Goal: Feedback & Contribution: Contribute content

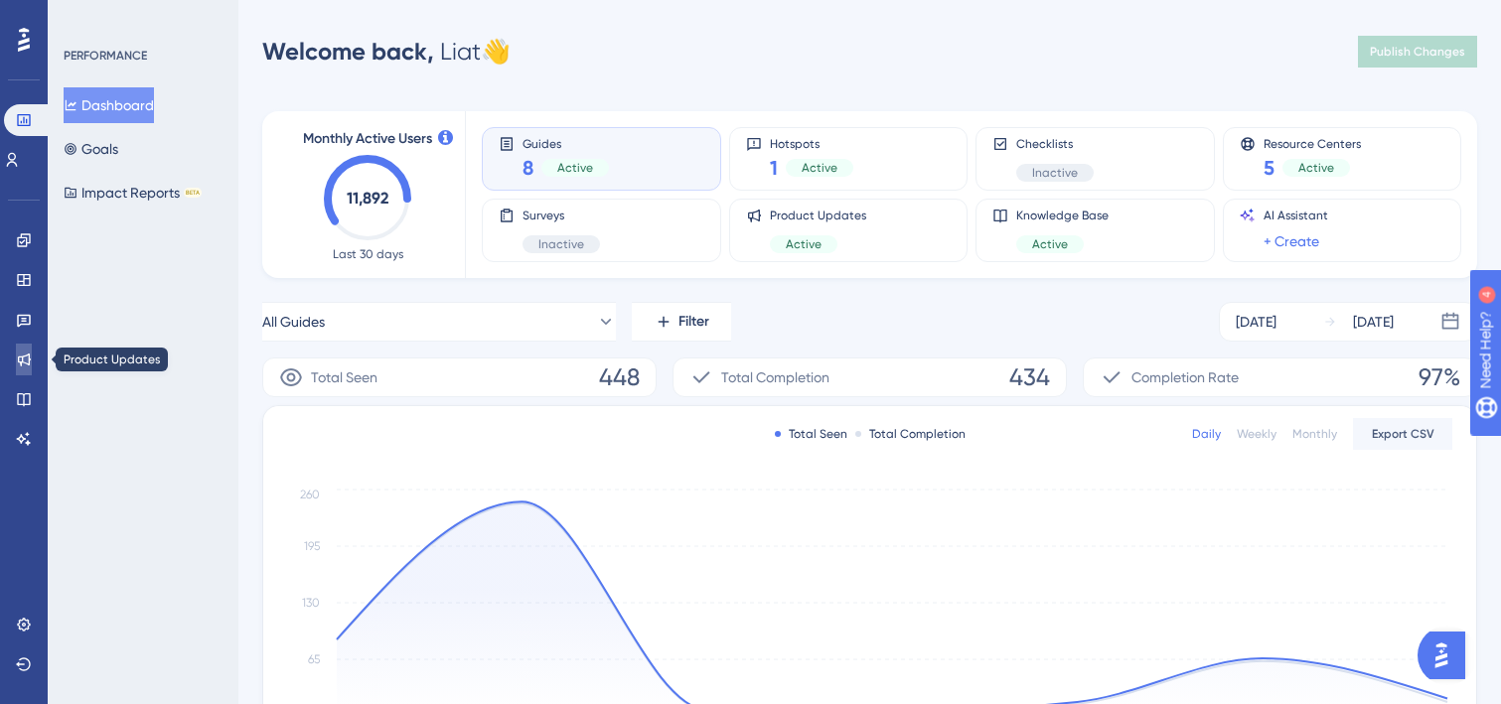
click at [29, 357] on icon at bounding box center [24, 360] width 13 height 13
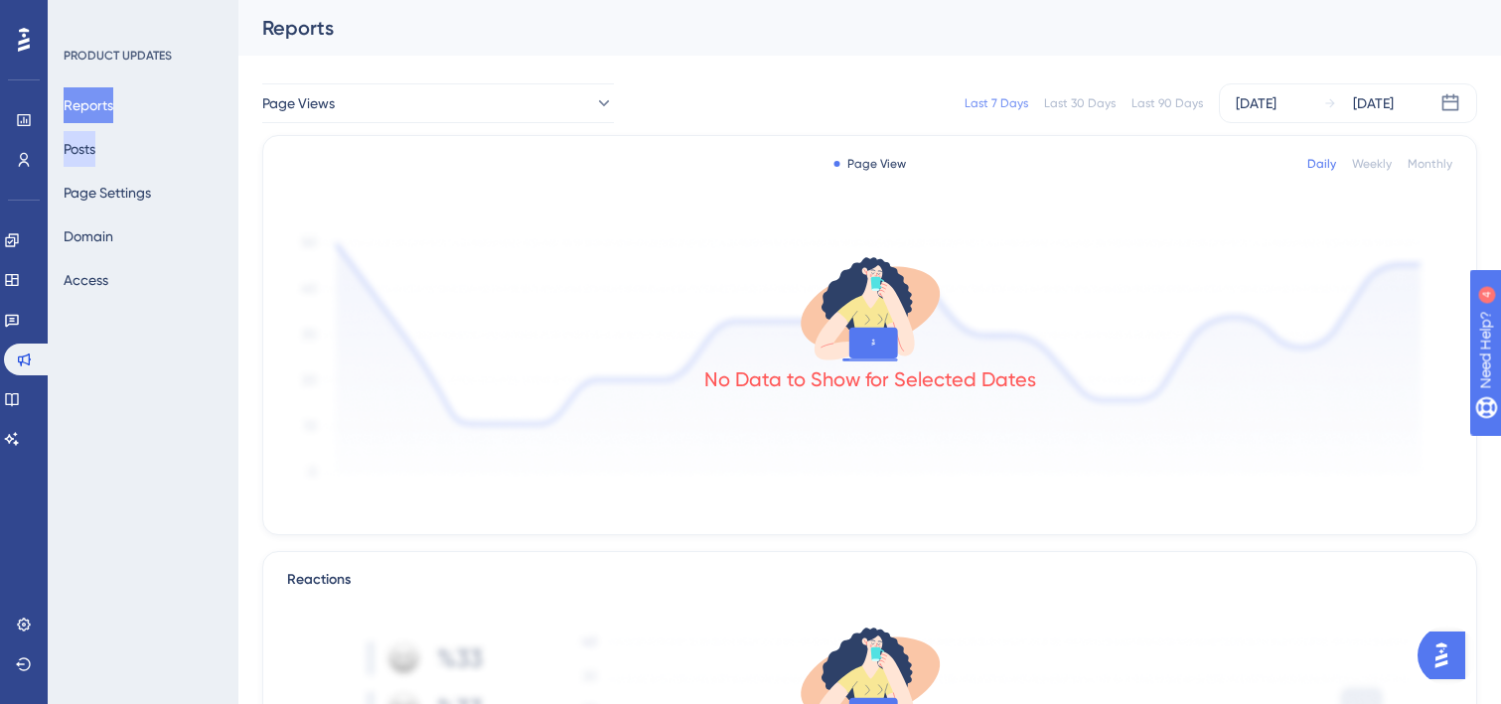
click at [95, 147] on button "Posts" at bounding box center [80, 149] width 32 height 36
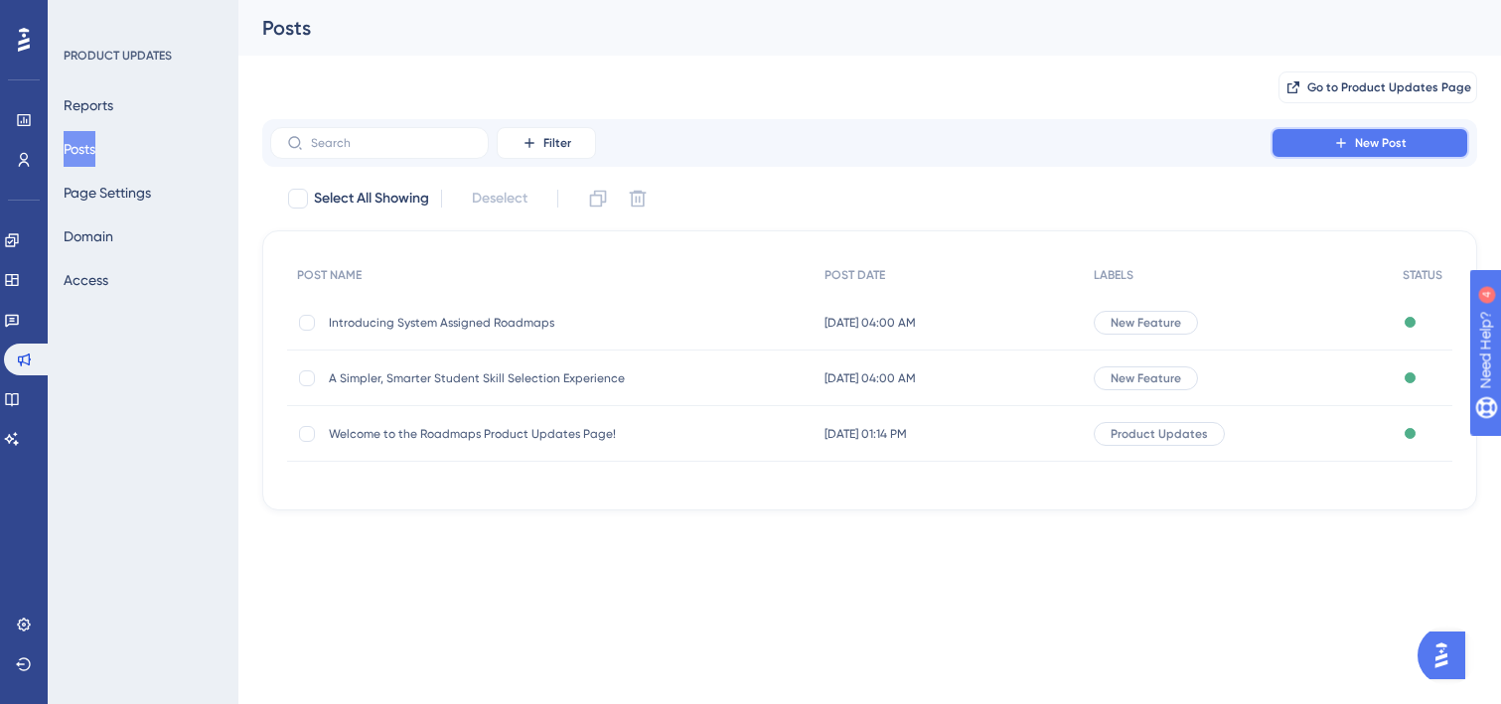
click at [1320, 144] on button "New Post" at bounding box center [1369, 143] width 199 height 32
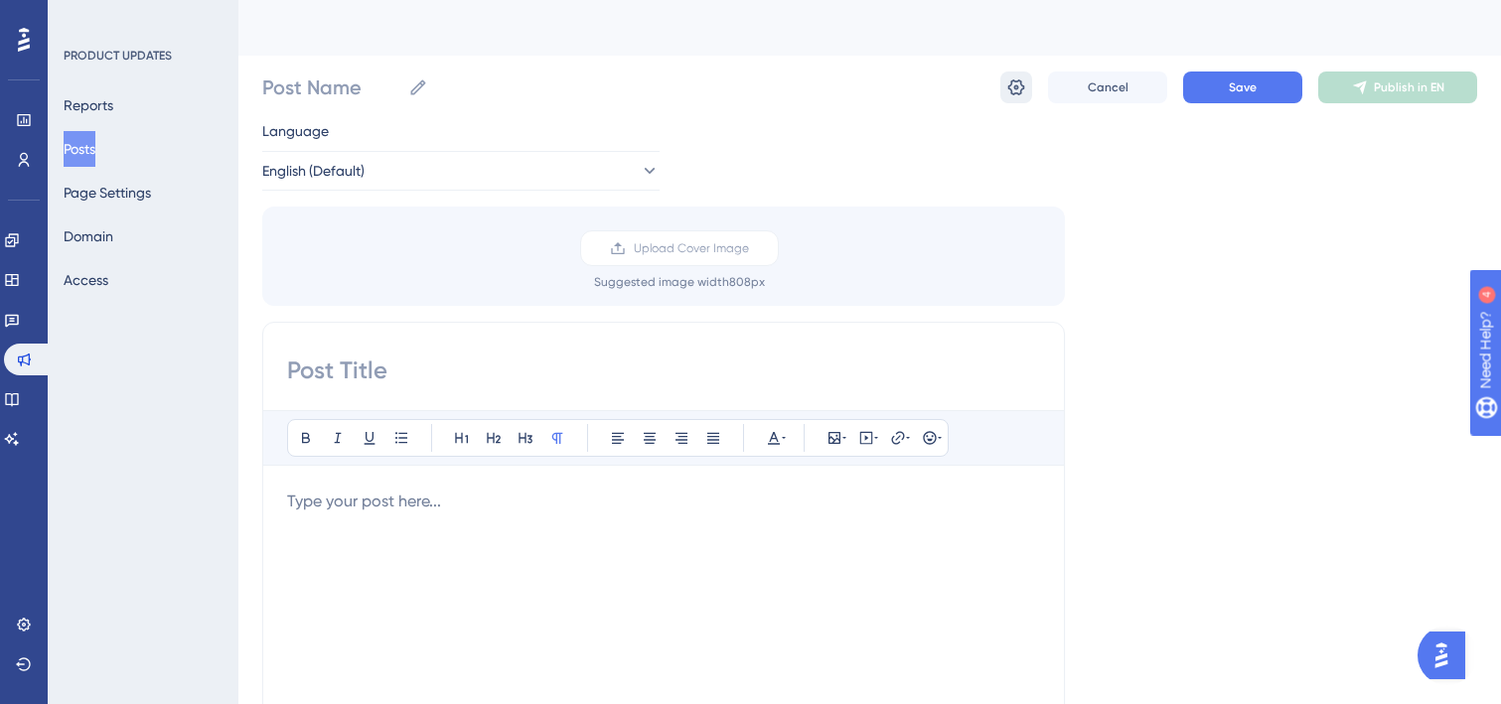
click at [1016, 86] on icon at bounding box center [1016, 87] width 20 height 20
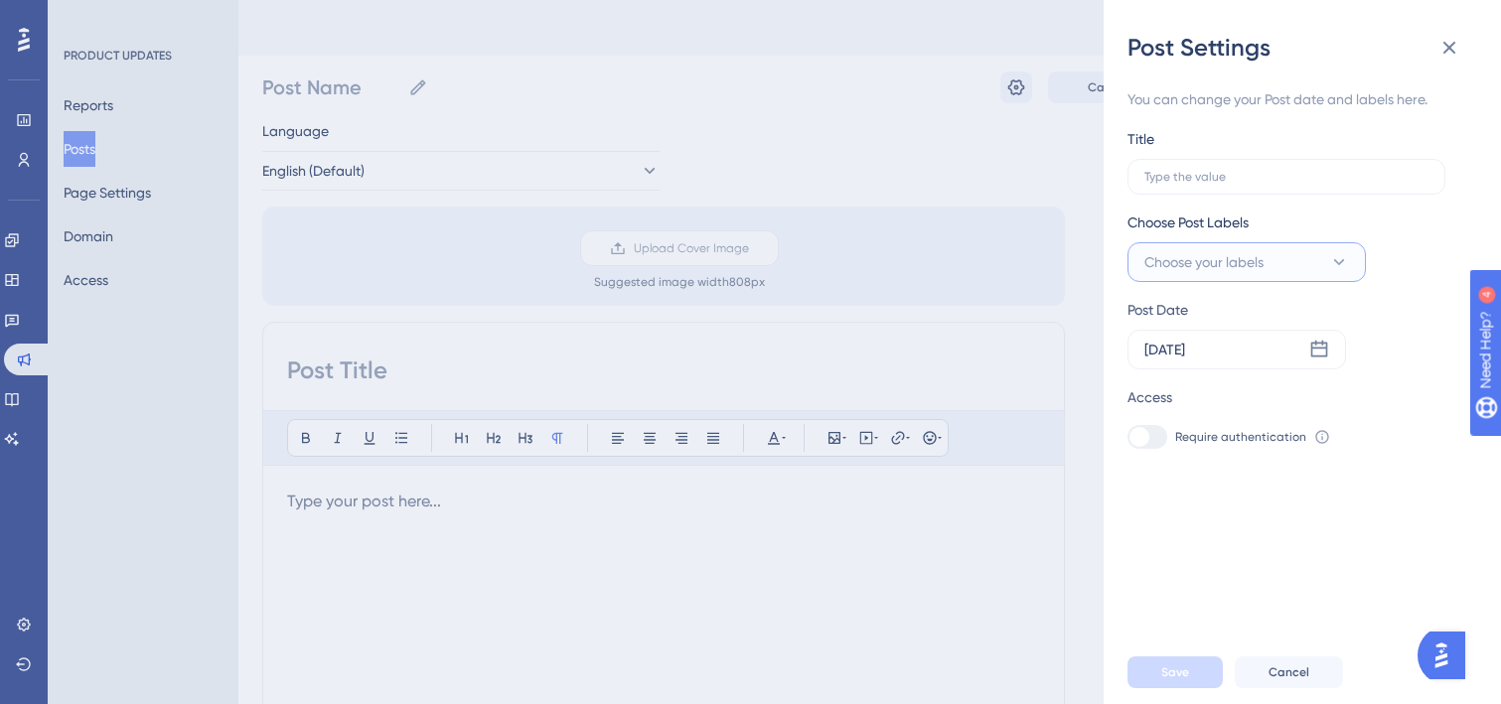
click at [1238, 250] on span "Choose your labels" at bounding box center [1203, 262] width 119 height 24
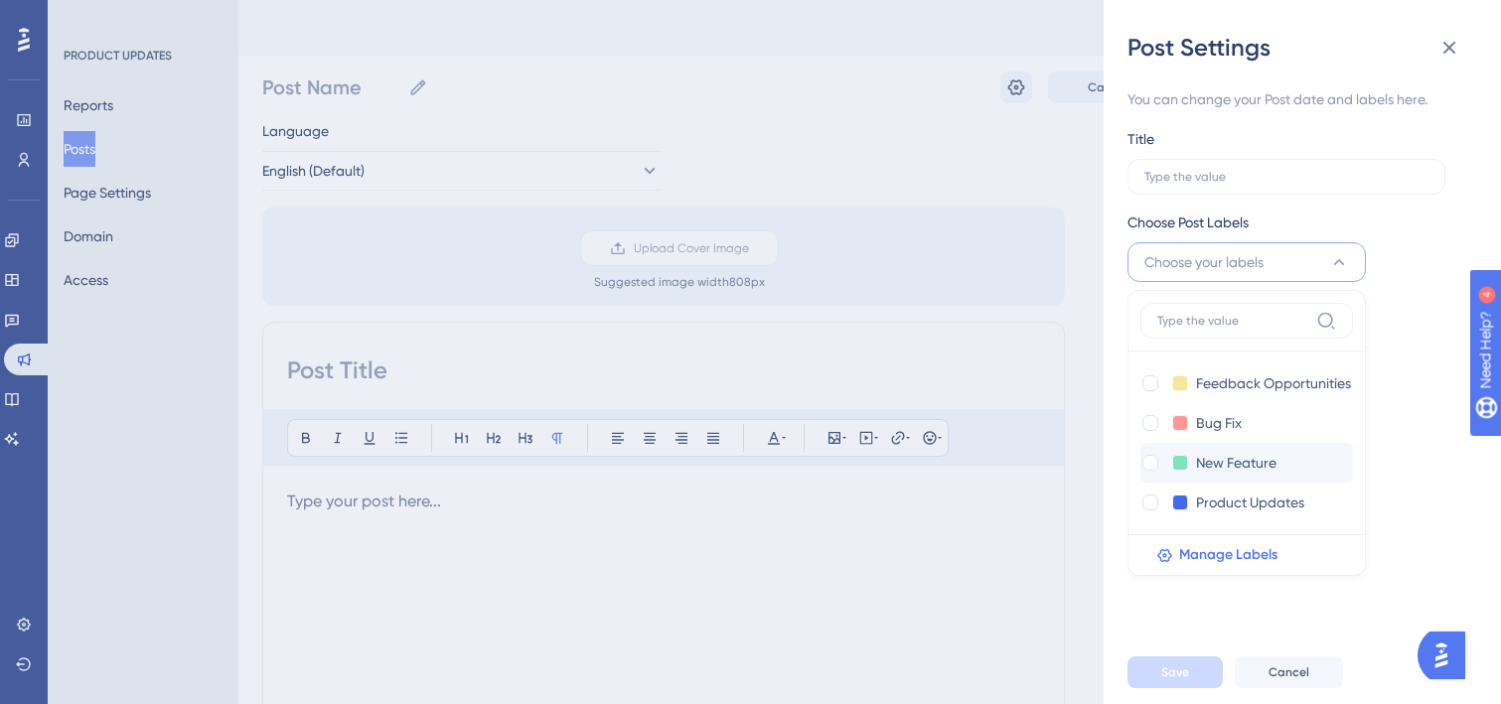
click at [1192, 468] on div "New Feature New Feature" at bounding box center [1226, 463] width 173 height 24
click at [1147, 462] on div at bounding box center [1150, 463] width 16 height 16
checkbox input "true"
click at [1201, 174] on input "text" at bounding box center [1286, 177] width 284 height 14
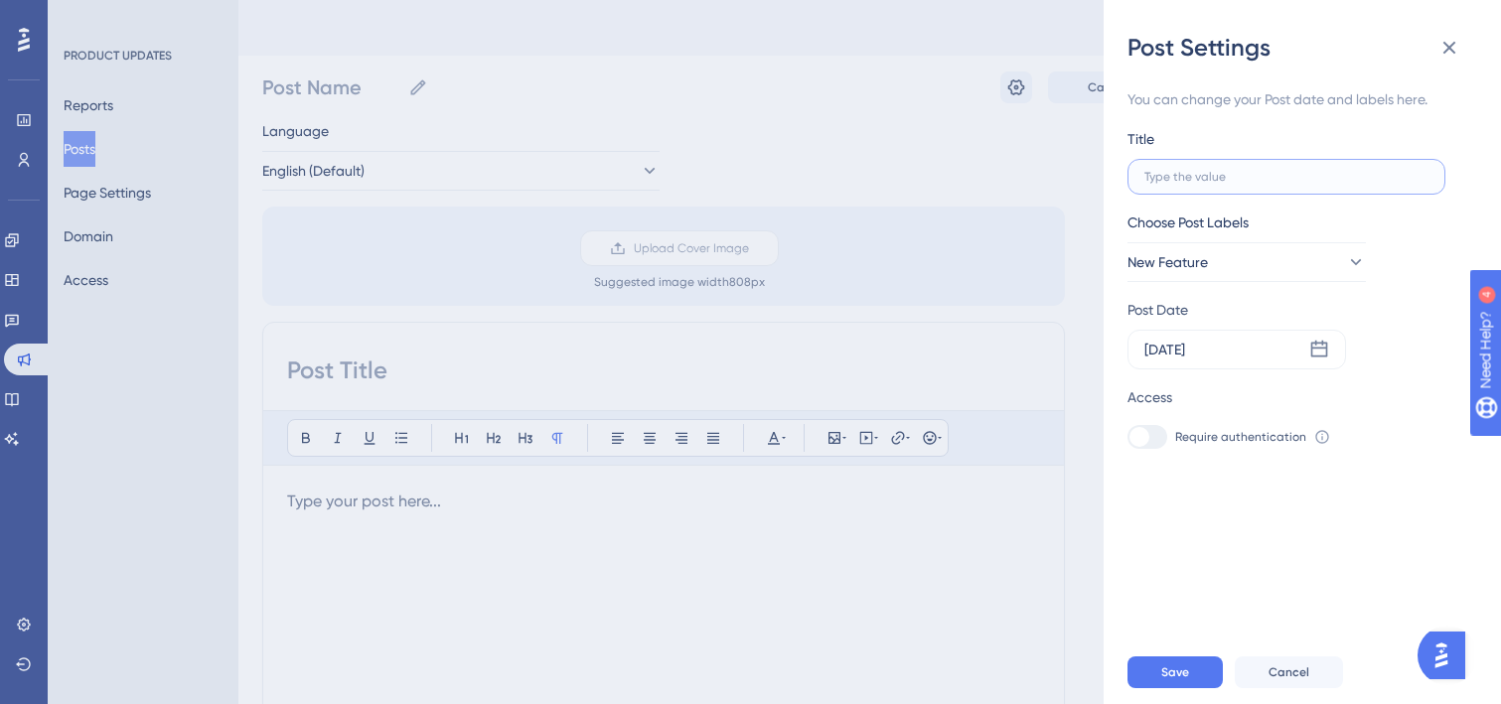
paste input "A Smarter Start to the Roadmaps Journey: Introducing the New Diagnostic Page!"
type input "A Smarter Start to the Roadmaps Journey: Introducing the New Diagnostic Page!"
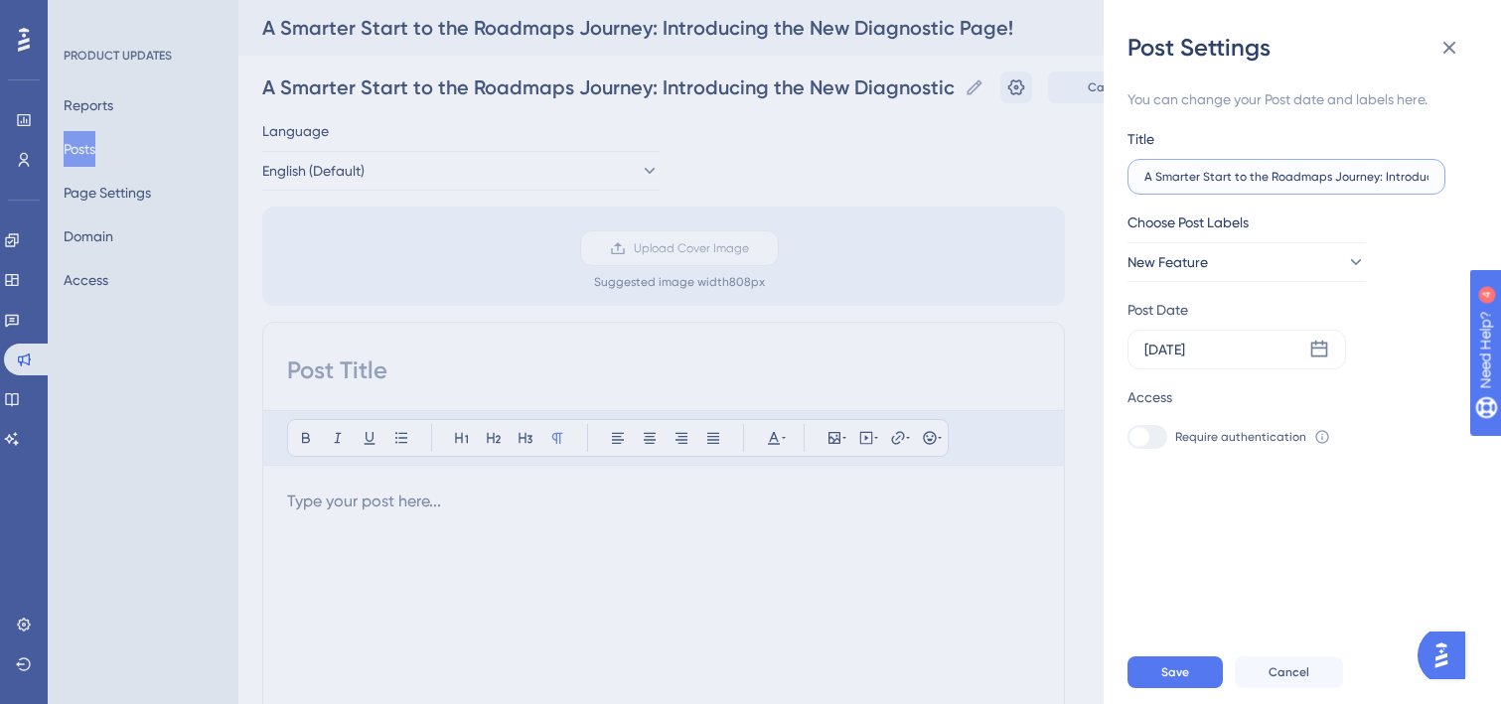
scroll to position [0, 158]
click at [1217, 181] on input "A Smarter Start to the Roadmaps Journey: Introducing the New Diagnostic Page!" at bounding box center [1286, 177] width 284 height 14
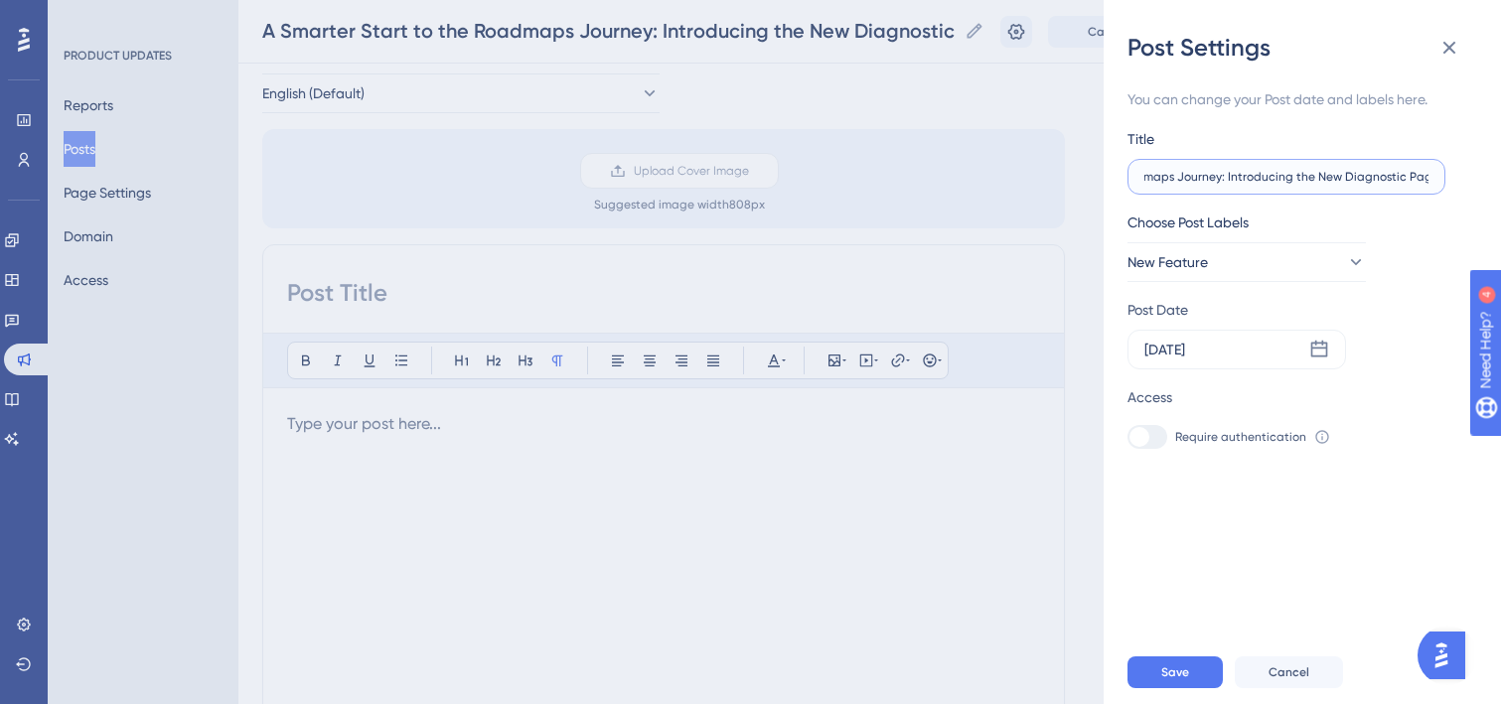
scroll to position [96, 0]
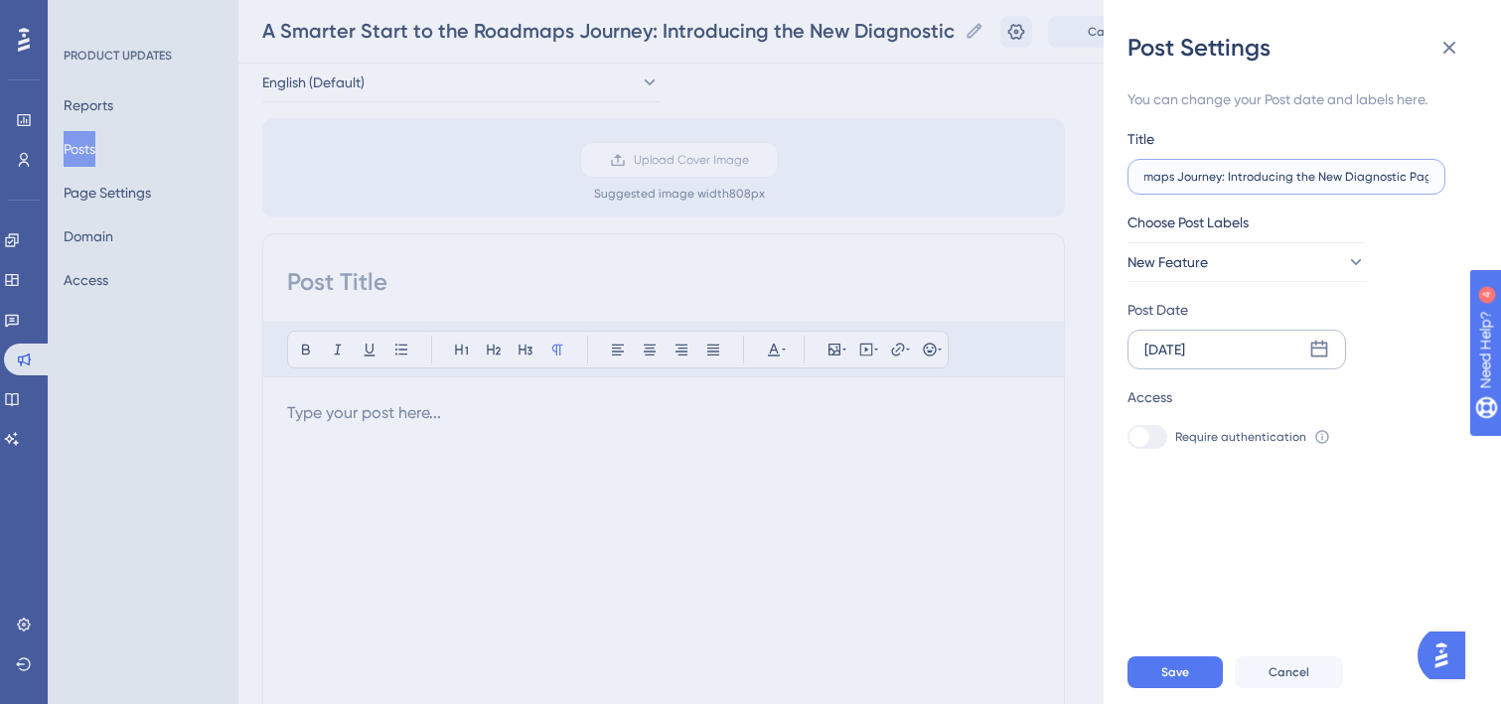
type input "A Smarter Start to the Roadmaps Journey: Introducing the New Diagnostic Page!"
click at [1315, 348] on icon at bounding box center [1319, 349] width 17 height 17
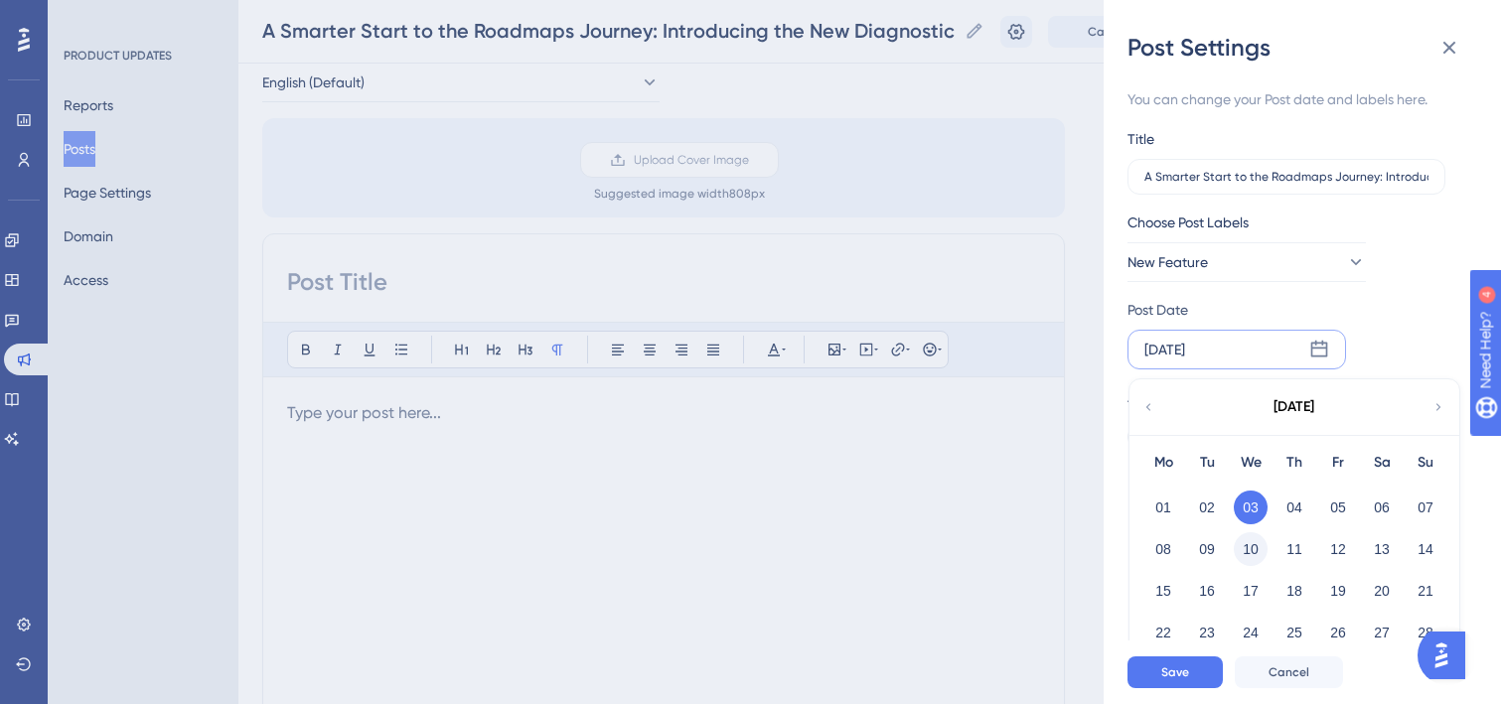
click at [1252, 547] on button "10" at bounding box center [1251, 549] width 34 height 34
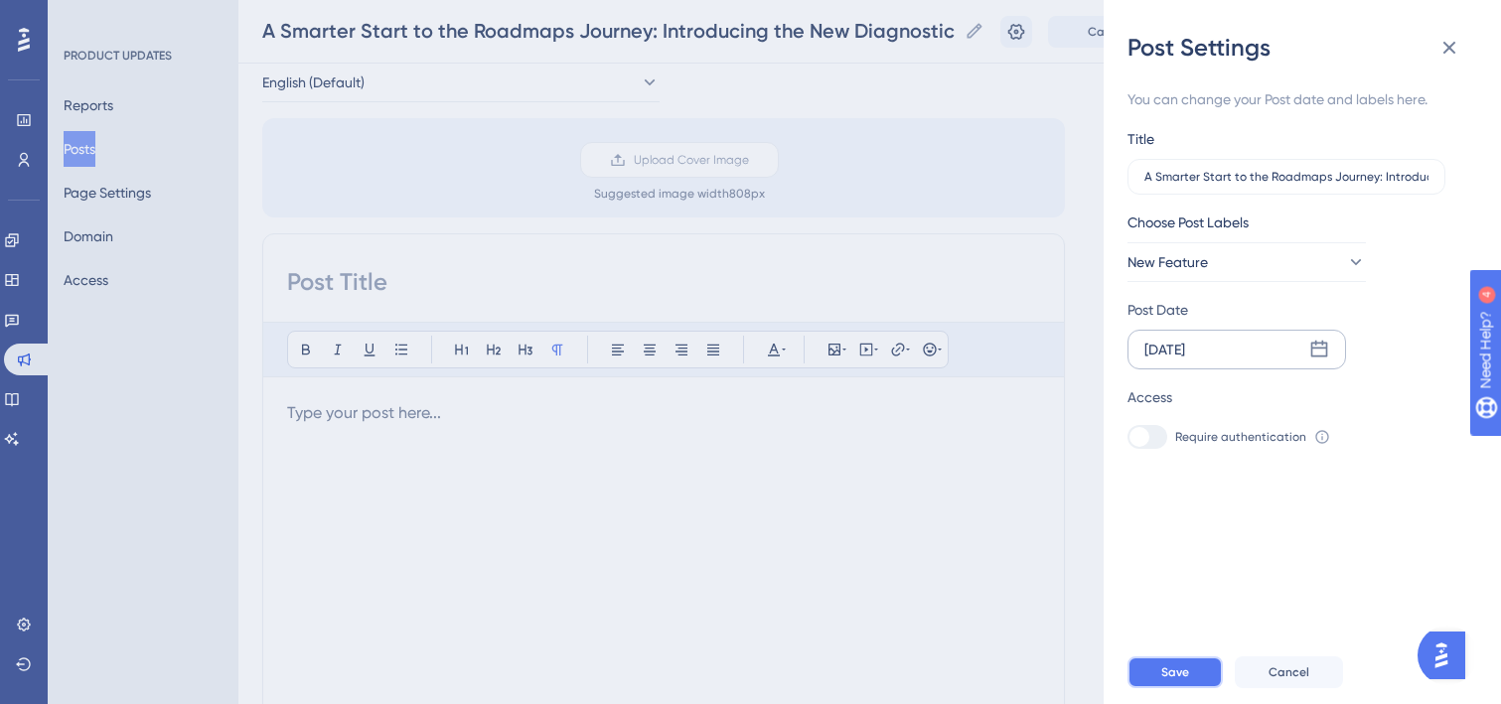
click at [1187, 670] on span "Save" at bounding box center [1175, 673] width 28 height 16
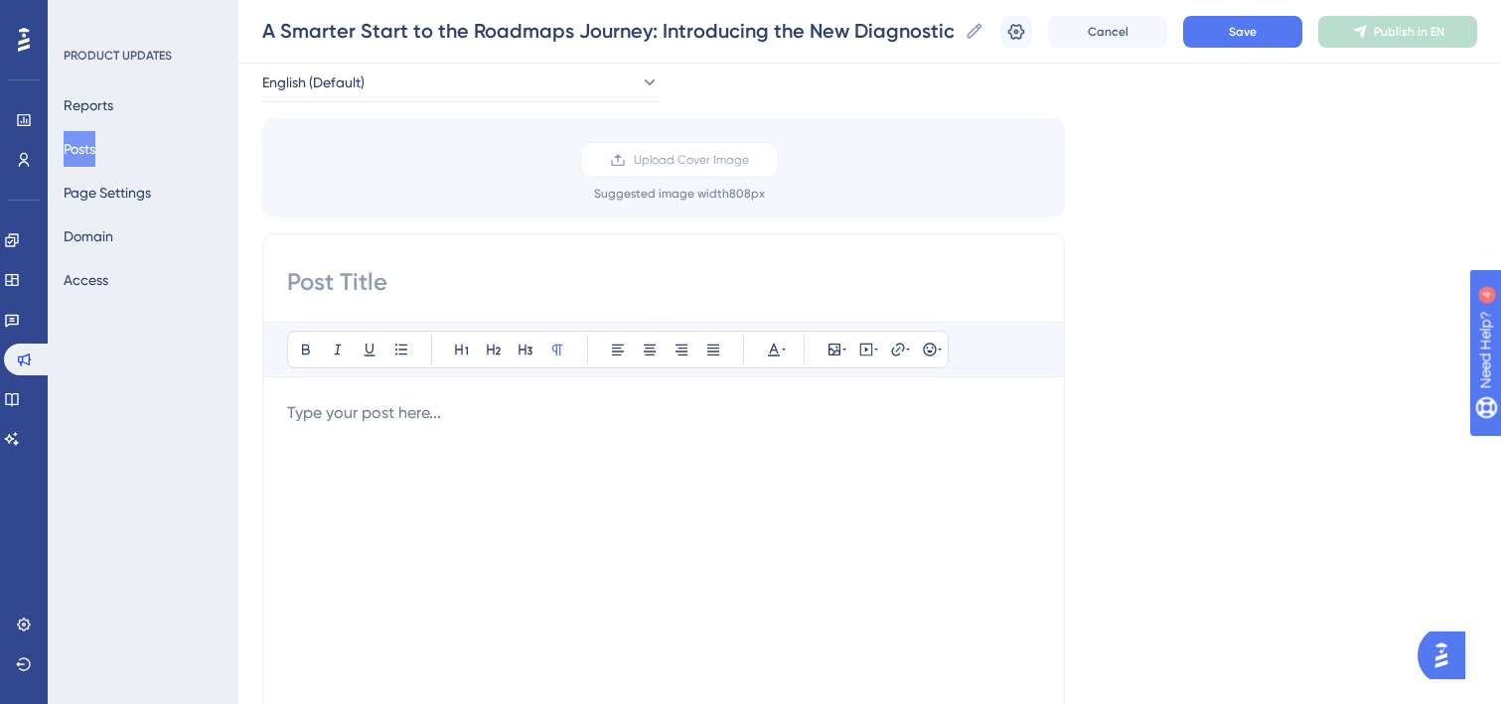
click at [565, 291] on input at bounding box center [663, 282] width 753 height 32
click at [600, 26] on input "A Smarter Start to the Roadmaps Journey: Introducing the New Diagnostic Page!" at bounding box center [609, 31] width 694 height 28
click at [471, 280] on input at bounding box center [663, 282] width 753 height 32
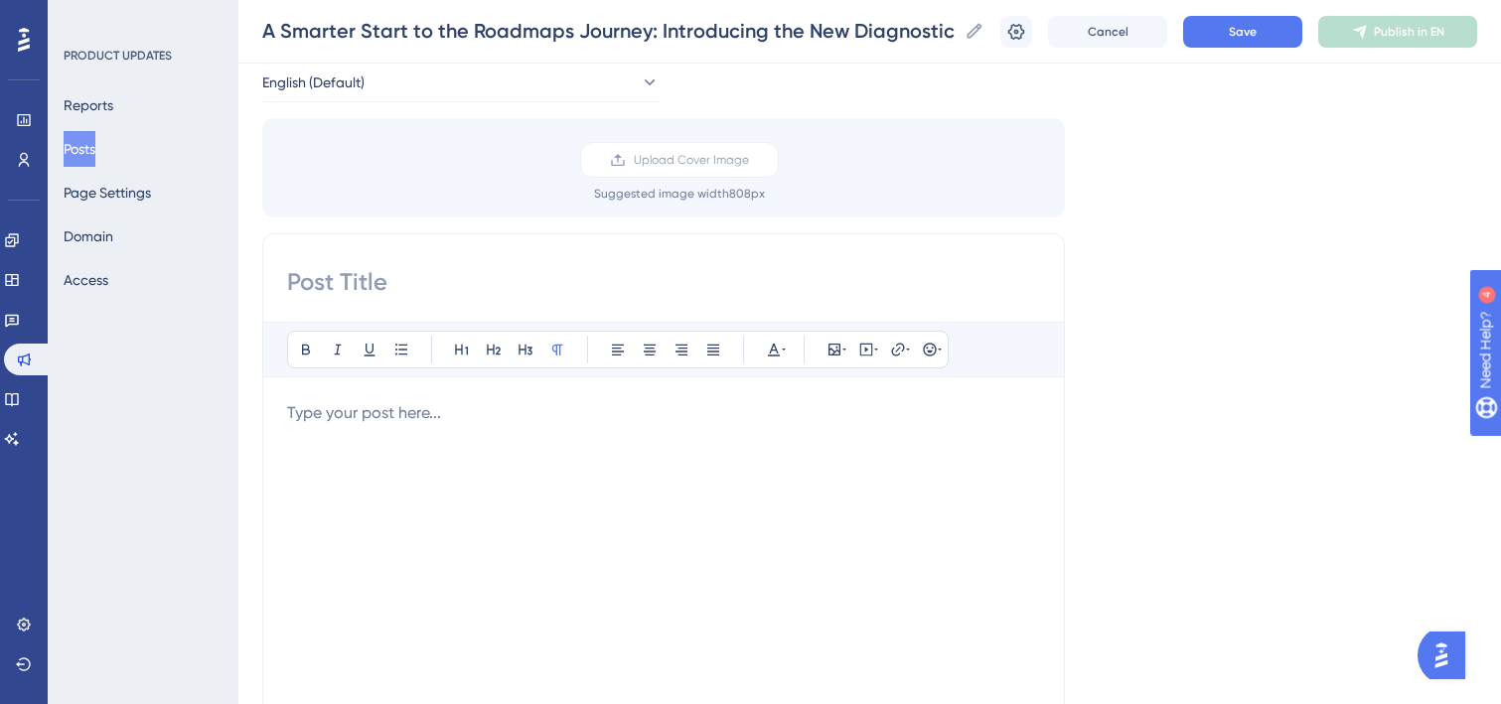
paste input "A Smarter Start to the Roadmaps Journey: Introducing the New Diagnostic Page!"
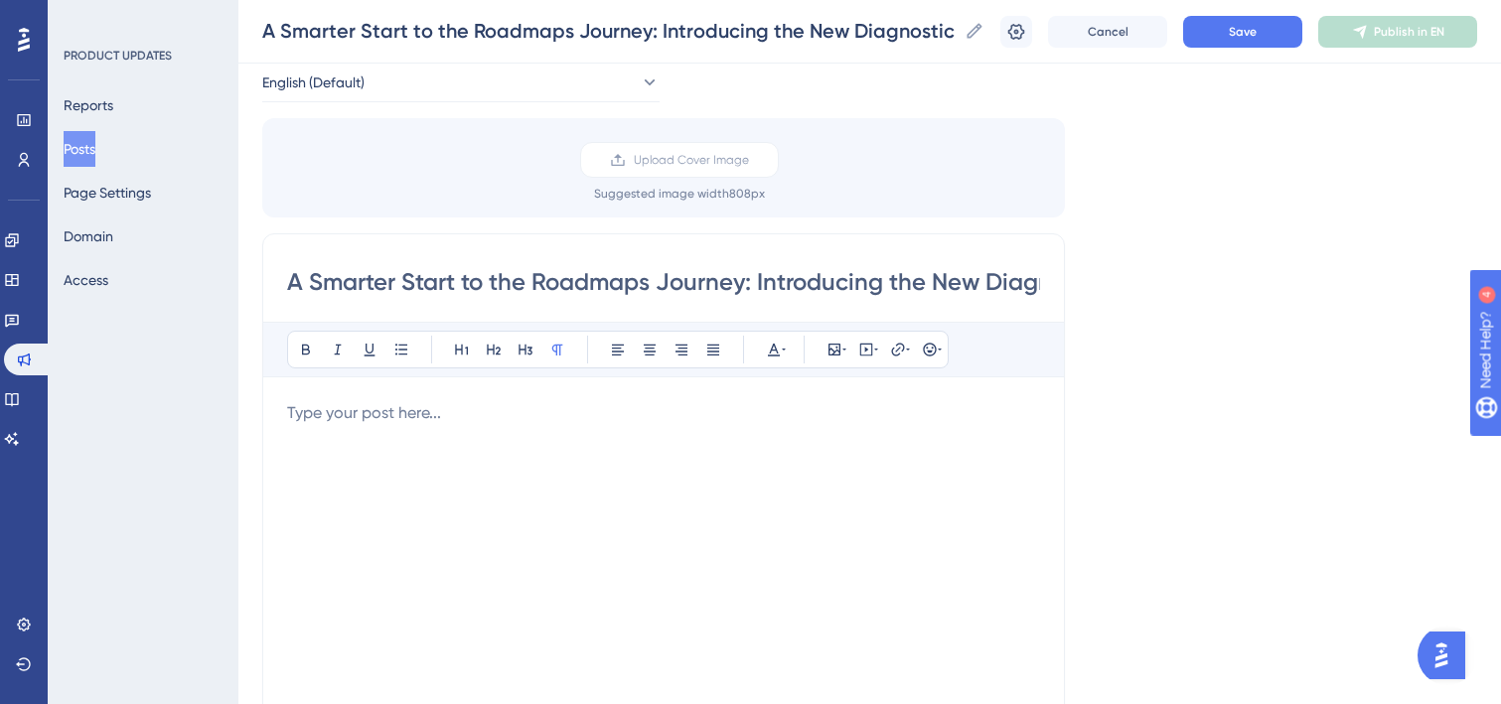
scroll to position [0, 136]
click at [536, 284] on input "A Smarter Start to the Roadmaps Journey: Introducing the New Diagnostic Page!" at bounding box center [663, 282] width 753 height 32
drag, startPoint x: 758, startPoint y: 279, endPoint x: 303, endPoint y: 279, distance: 454.9
click at [303, 279] on input "A Smarter Start to the Roadmaps Journey: Introducing the New Diagnostic Page!" at bounding box center [663, 282] width 753 height 32
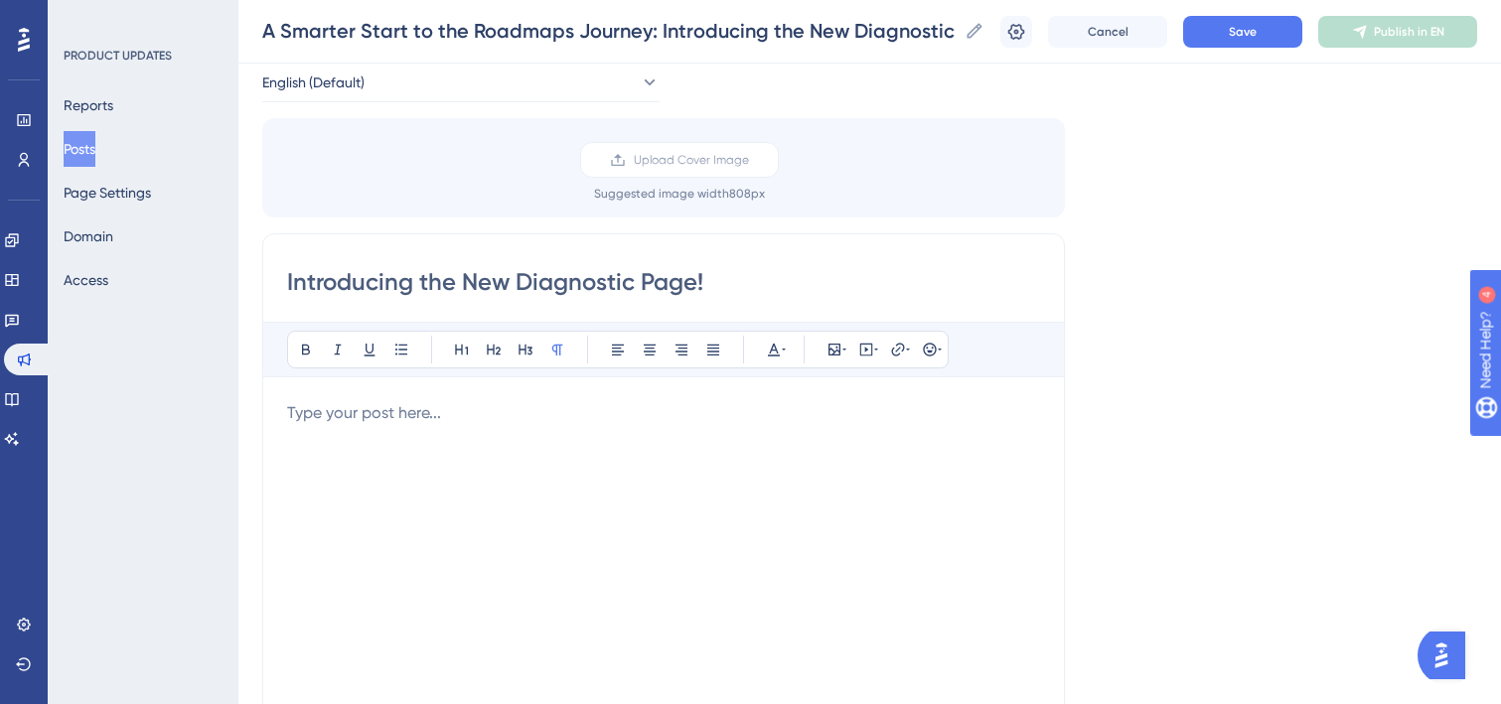
type input "Introducing the New Diagnostic Page!"
click at [353, 435] on div at bounding box center [663, 619] width 753 height 437
paste div
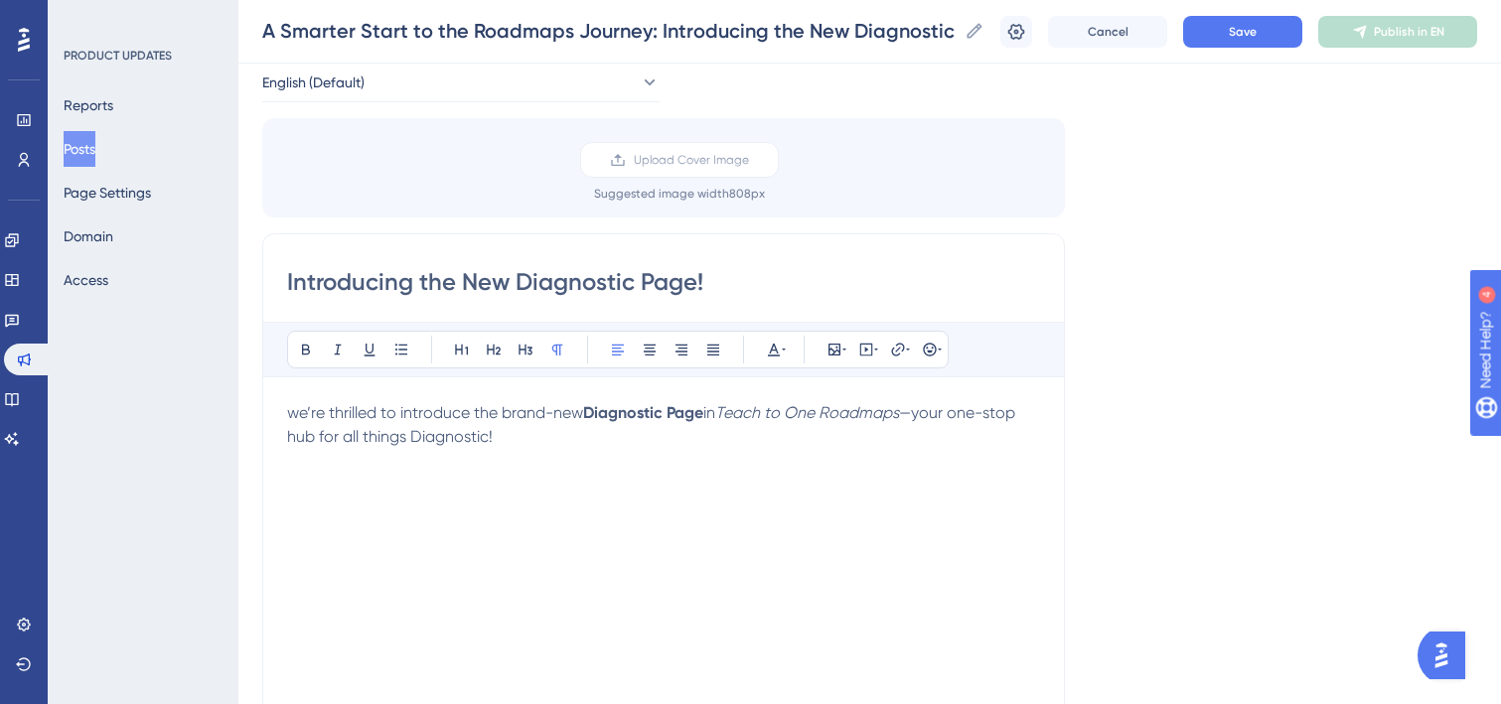
click at [295, 411] on span "we’re thrilled to introduce the brand-new" at bounding box center [435, 412] width 296 height 19
click at [928, 417] on span "—your one-stop hub for all things Diagnostic!" at bounding box center [654, 424] width 735 height 43
click at [523, 445] on p "We’re thrilled to introduce the brand-new Diagnostic Page in Teach to One Roadm…" at bounding box center [663, 425] width 753 height 48
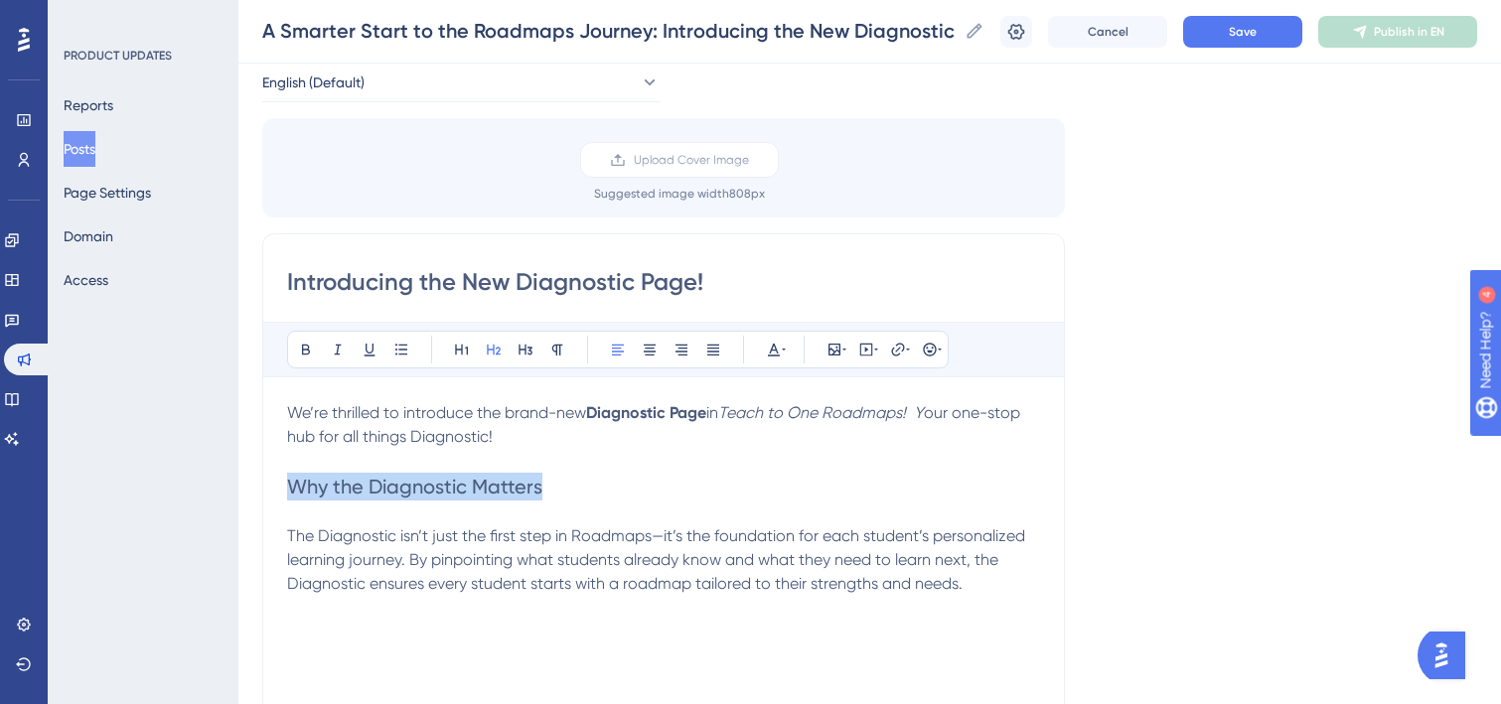
drag, startPoint x: 547, startPoint y: 489, endPoint x: 284, endPoint y: 500, distance: 263.5
click at [284, 500] on div "Introducing the New Diagnostic Page! Bold Italic Underline Bullet Point Heading…" at bounding box center [663, 548] width 803 height 630
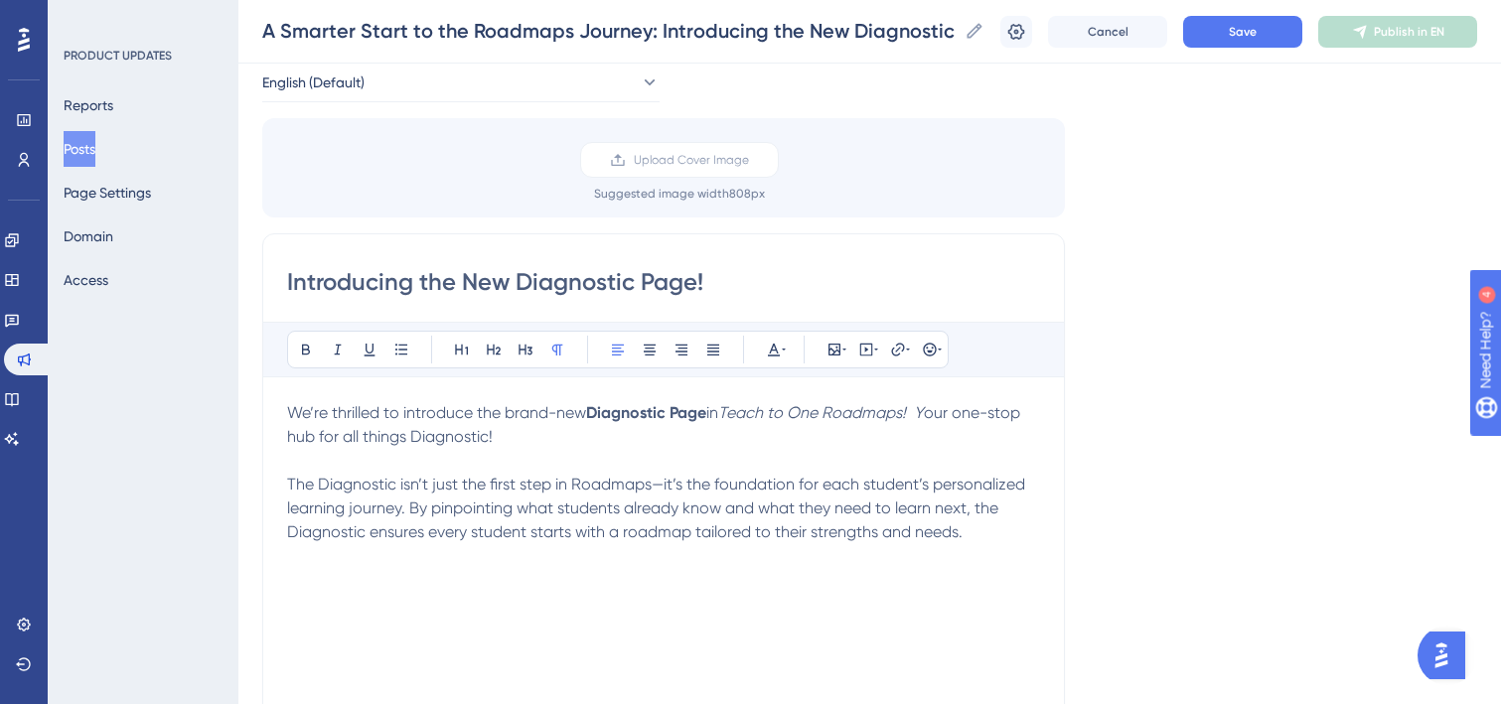
click at [664, 490] on span "The Diagnostic isn’t just the first step in Roadmaps—it’s the foundation for ea…" at bounding box center [658, 508] width 742 height 67
click at [990, 534] on p "The Diagnostic isn’t just the first step in Roadmaps, it’s the foundation for e…" at bounding box center [663, 509] width 753 height 72
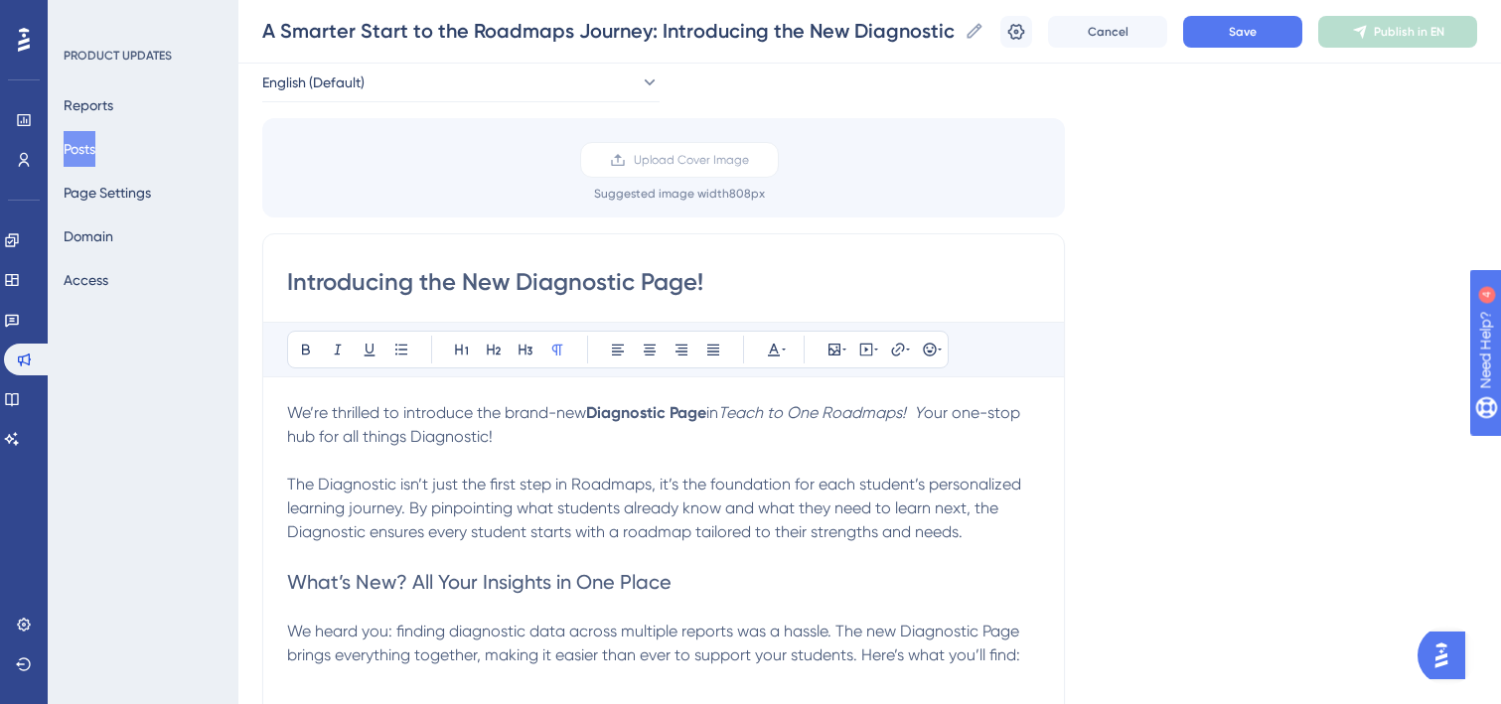
scroll to position [249, 0]
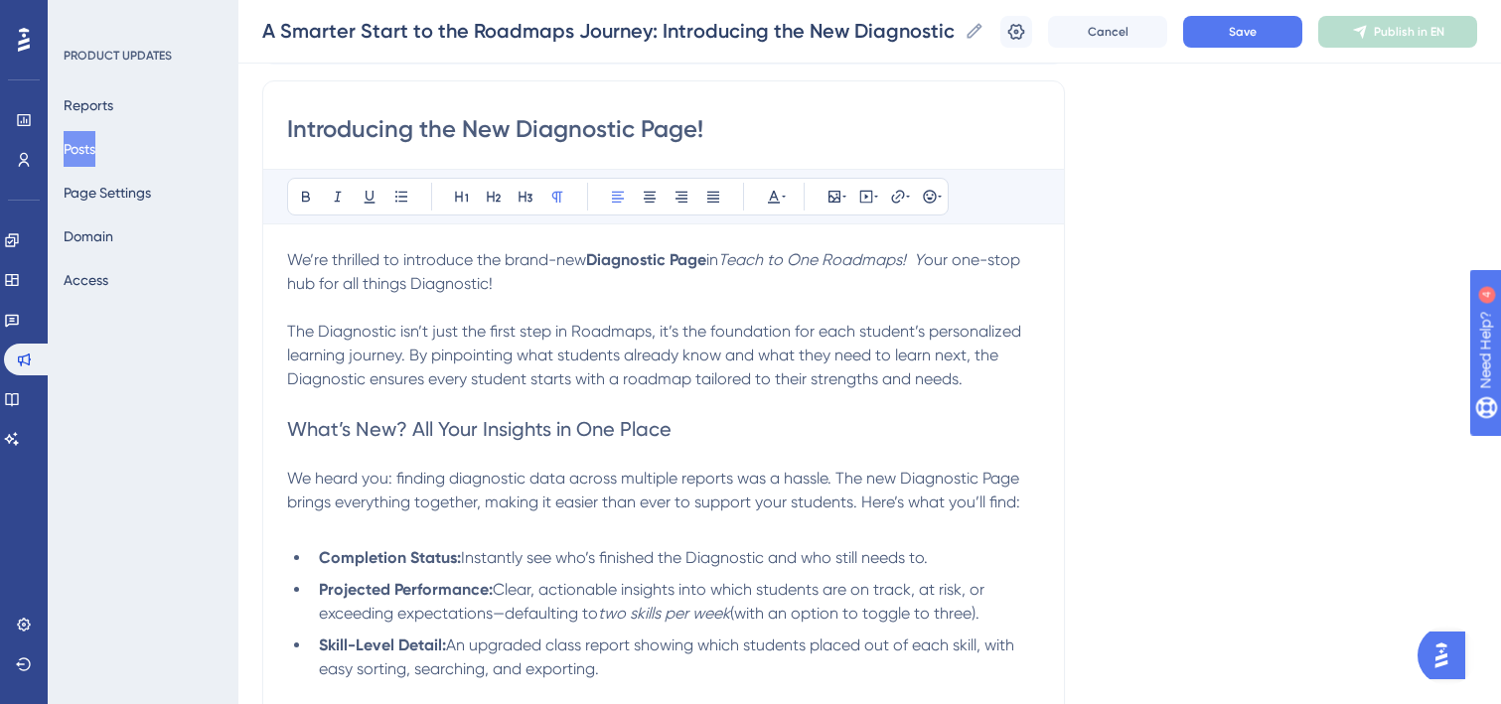
click at [456, 478] on span "We heard you: finding diagnostic data across multiple reports was a hassle. The…" at bounding box center [655, 490] width 736 height 43
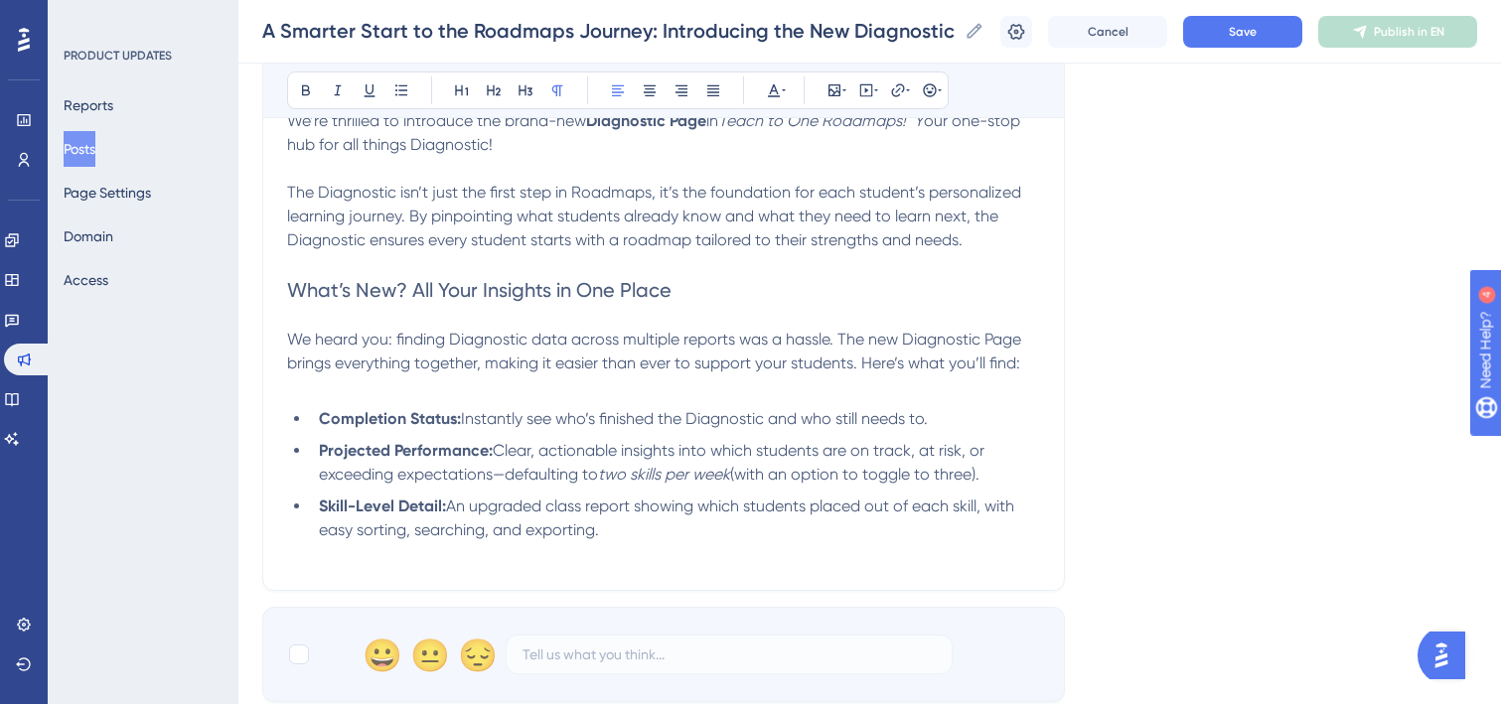
scroll to position [400, 0]
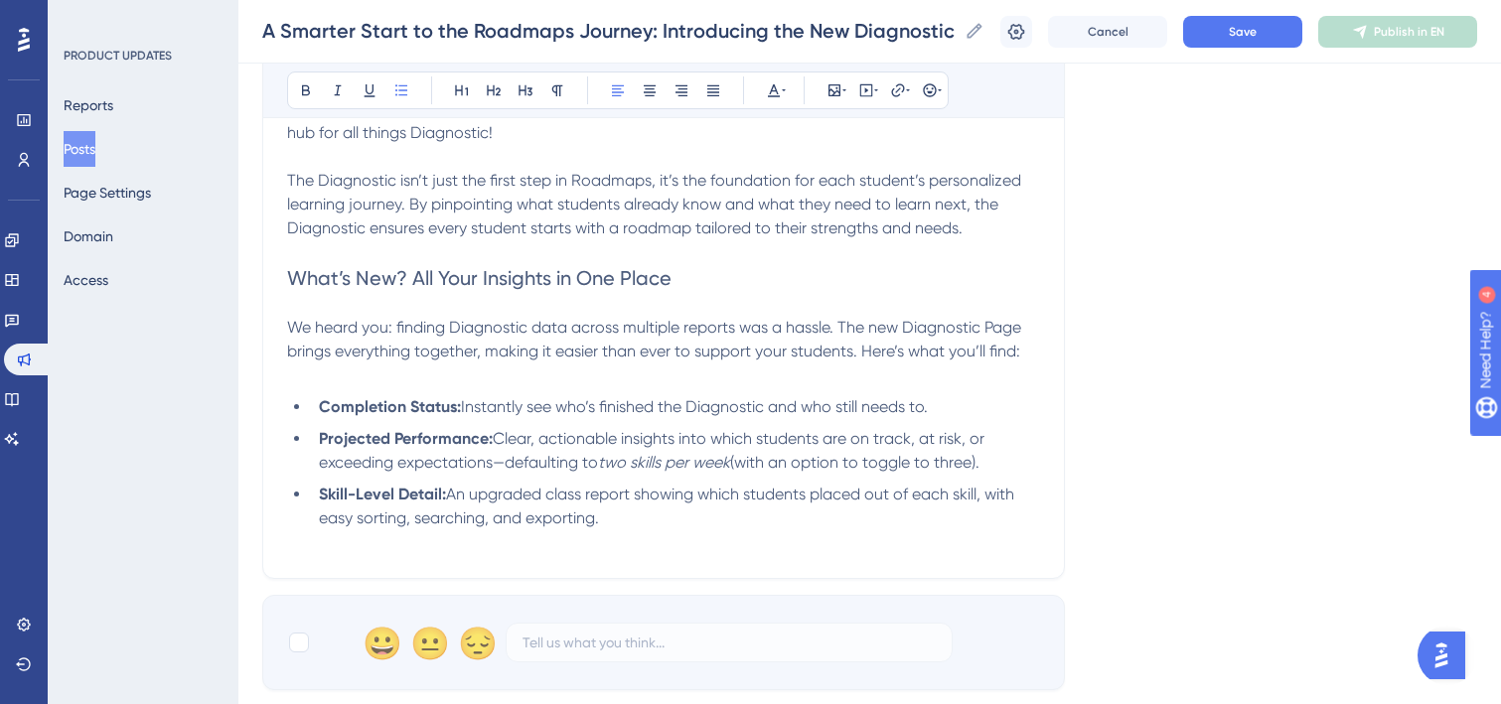
click at [631, 524] on li "Skill-Level Detail: An upgraded class report showing which students placed out …" at bounding box center [675, 507] width 729 height 48
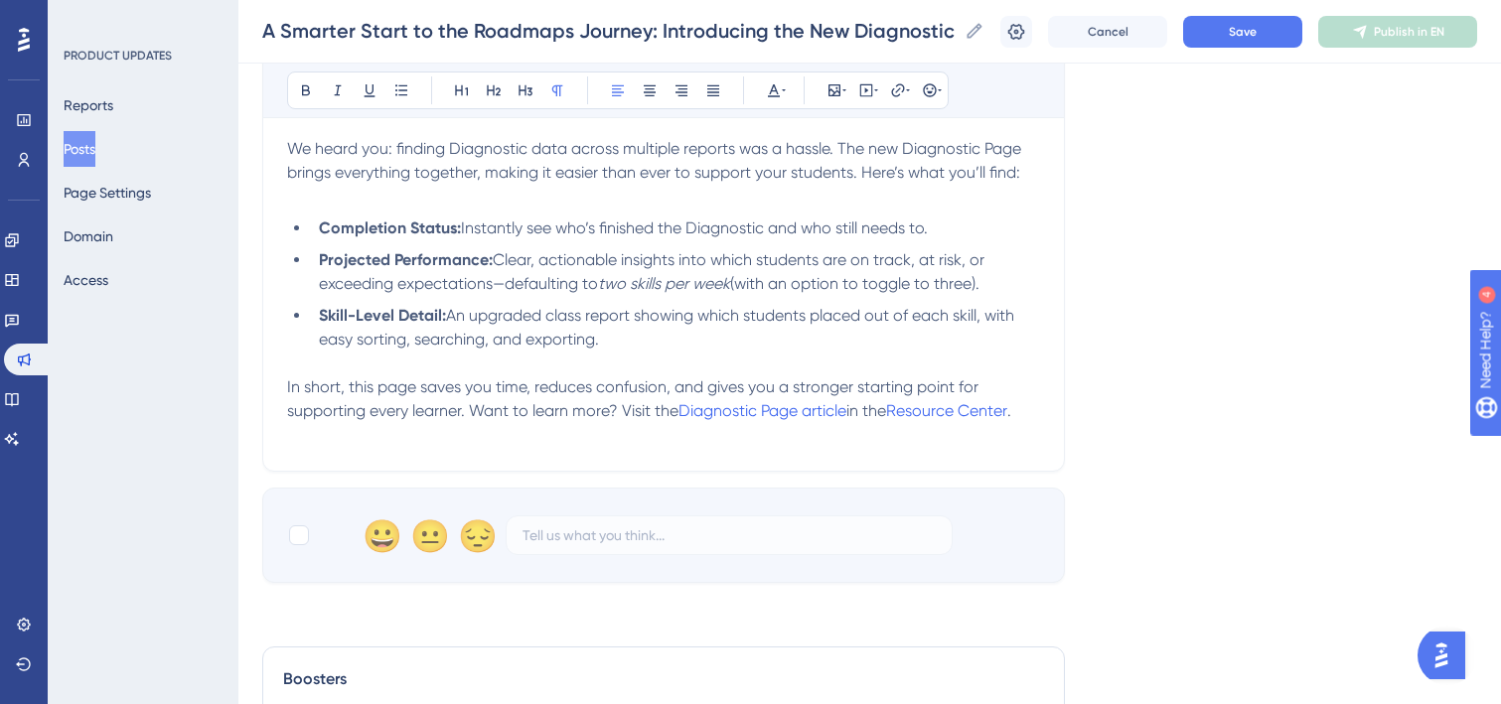
scroll to position [584, 0]
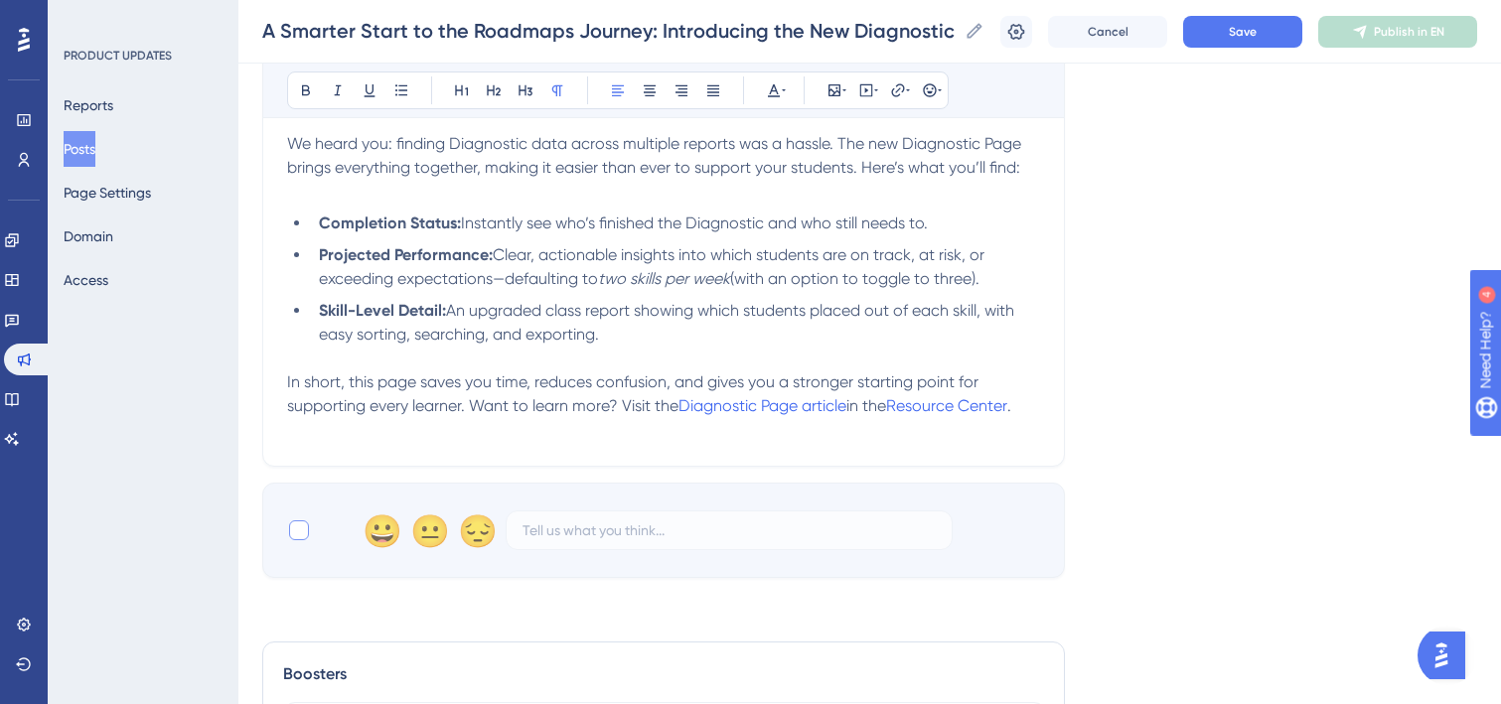
click at [299, 530] on div at bounding box center [299, 531] width 20 height 20
checkbox input "true"
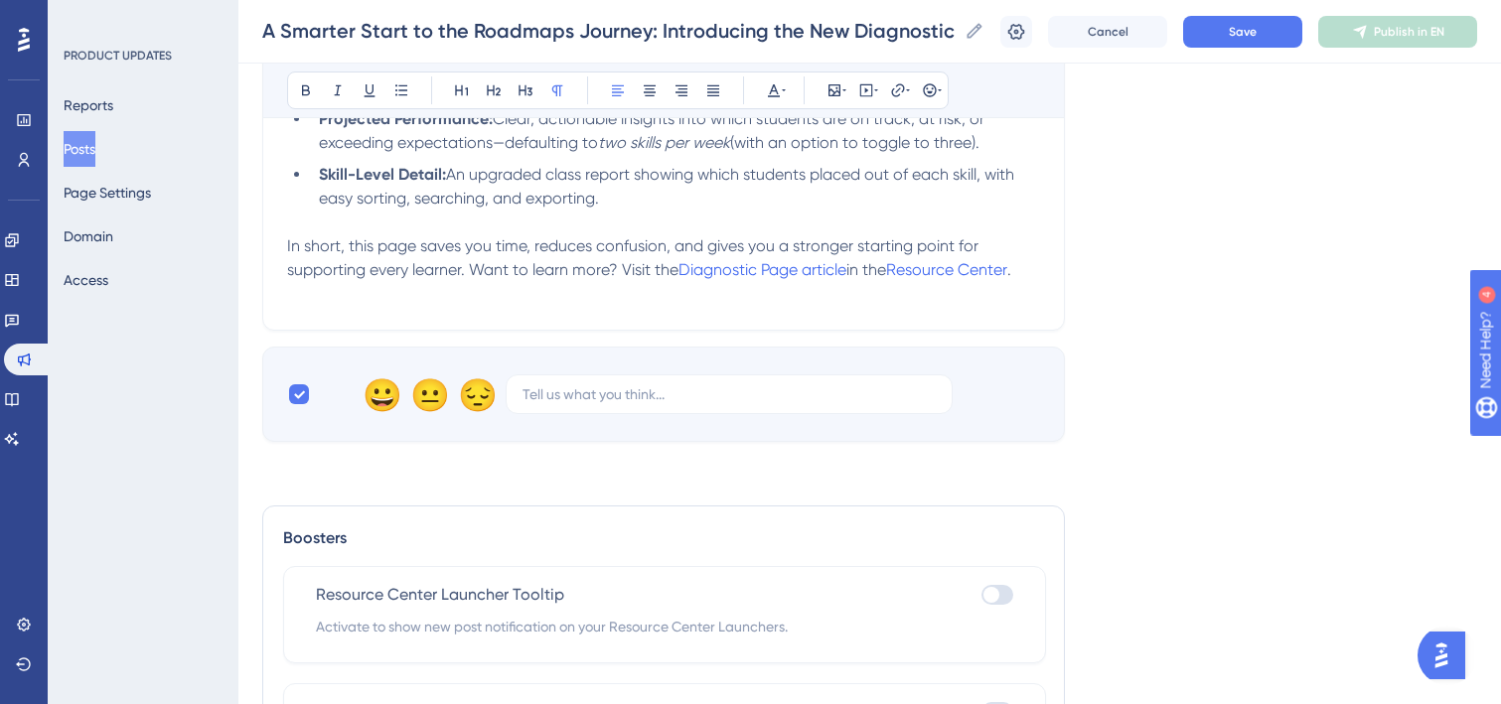
scroll to position [899, 0]
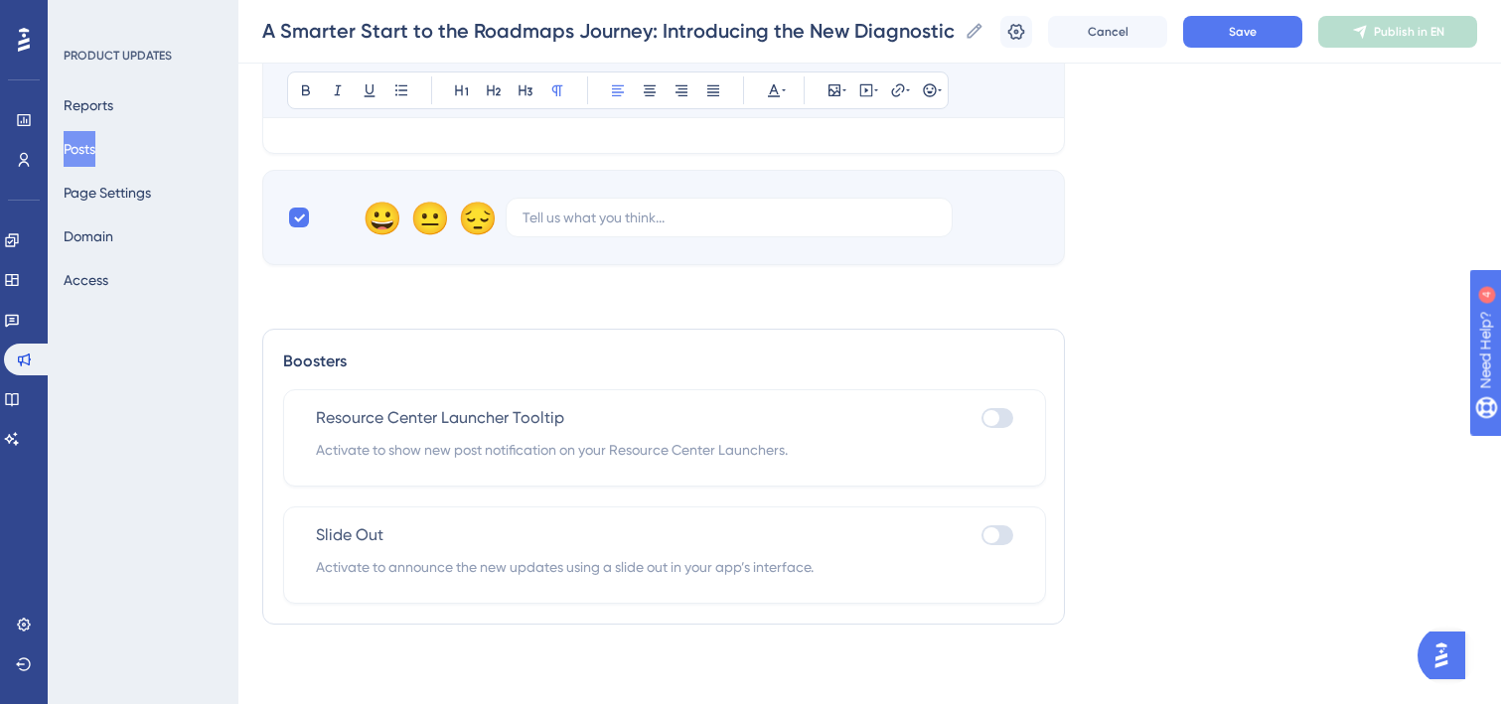
click at [1000, 413] on div at bounding box center [997, 418] width 32 height 20
click at [981, 418] on input "checkbox" at bounding box center [980, 418] width 1 height 1
checkbox input "true"
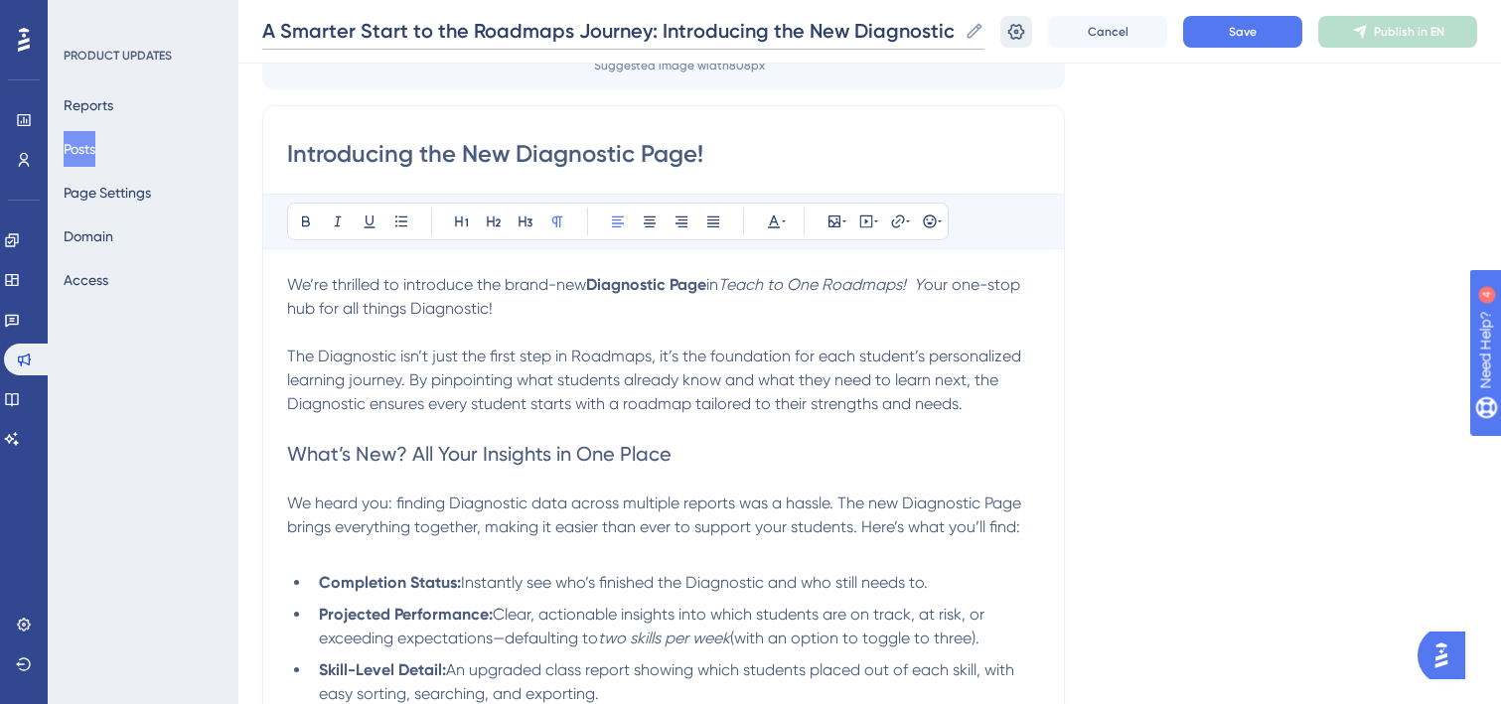
scroll to position [0, 47]
drag, startPoint x: 675, startPoint y: 32, endPoint x: 1032, endPoint y: 28, distance: 356.6
click at [1032, 28] on div "A Smarter Start to the Roadmaps Journey: Introducing the New Diagnostic Page! A…" at bounding box center [869, 32] width 1263 height 64
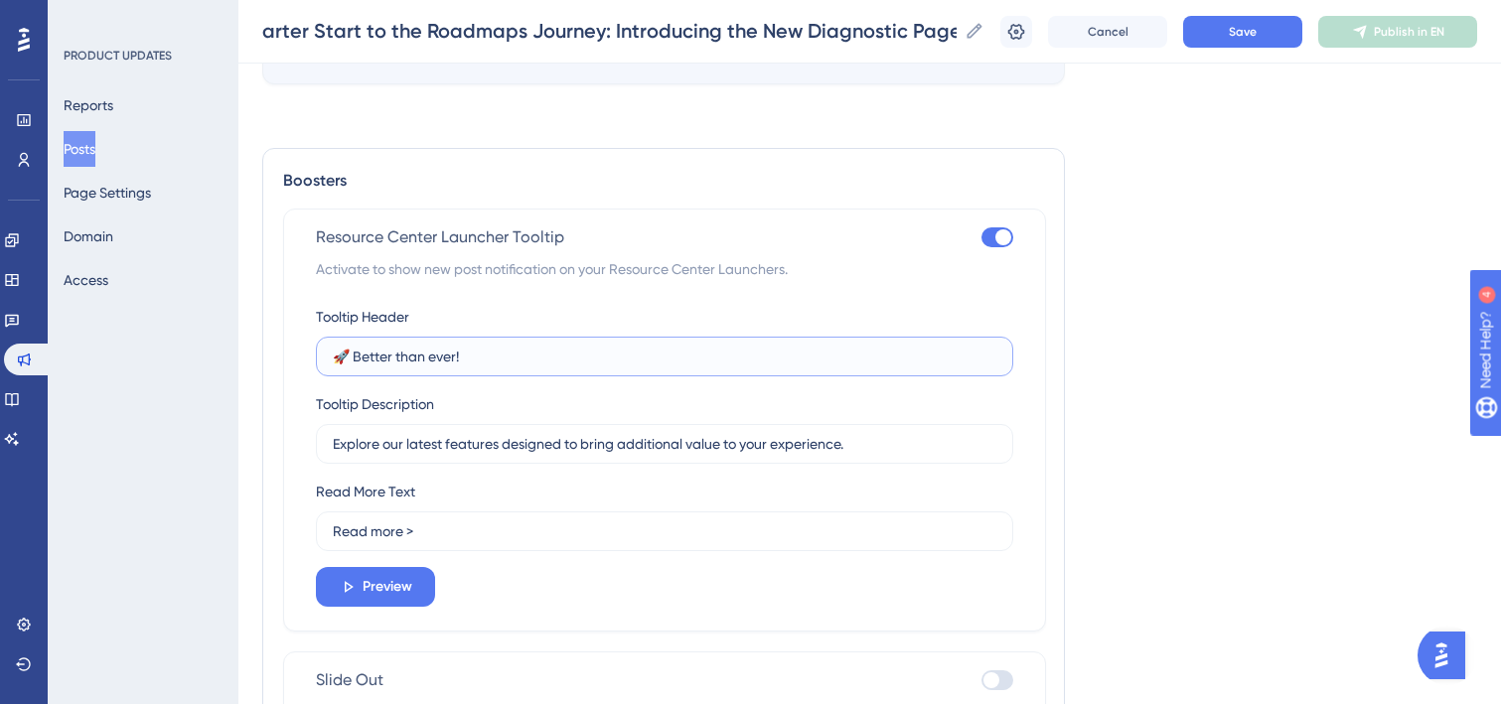
scroll to position [0, 0]
drag, startPoint x: 481, startPoint y: 362, endPoint x: 268, endPoint y: 358, distance: 212.6
click at [268, 358] on div "Boosters Resource Center Launcher Tooltip Activate to show new post notificatio…" at bounding box center [663, 459] width 803 height 622
paste input "Introducing the New Diagnostic Page"
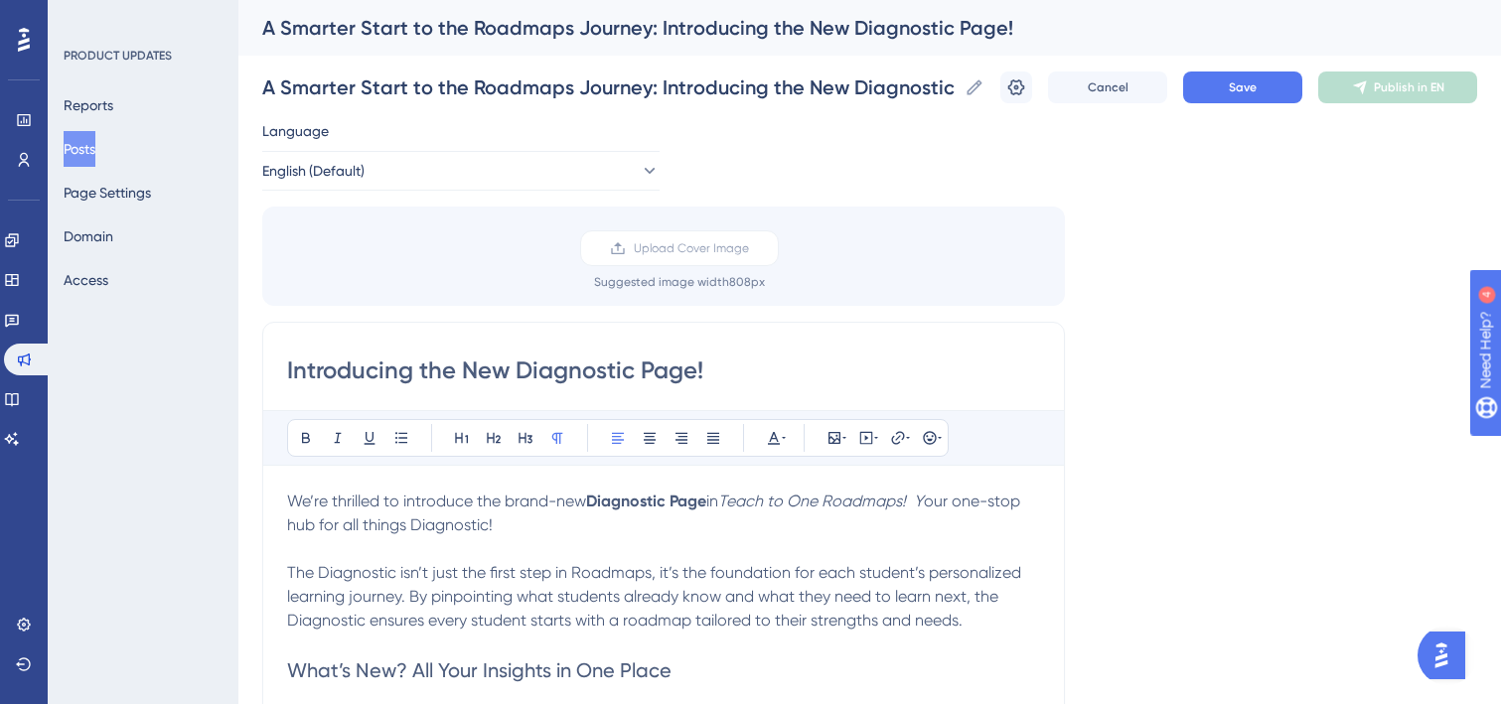
type input "Introducing the New Diagnostic Page!"
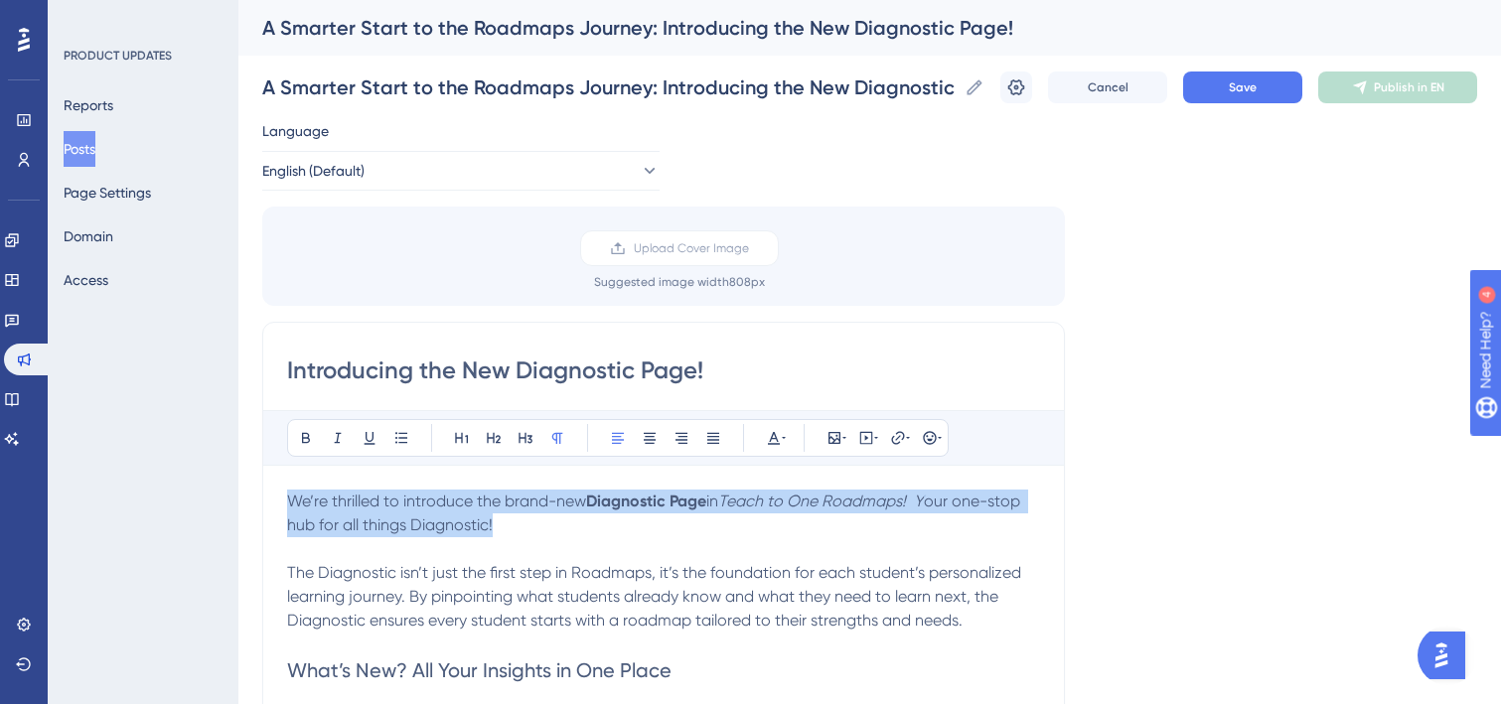
drag, startPoint x: 533, startPoint y: 535, endPoint x: 284, endPoint y: 504, distance: 251.3
click at [284, 504] on div "Introducing the New Diagnostic Page! Bold Italic Underline Bullet Point Heading…" at bounding box center [663, 682] width 803 height 721
copy p "We’re thrilled to introduce the brand-new Diagnostic Page in Teach to One Roadm…"
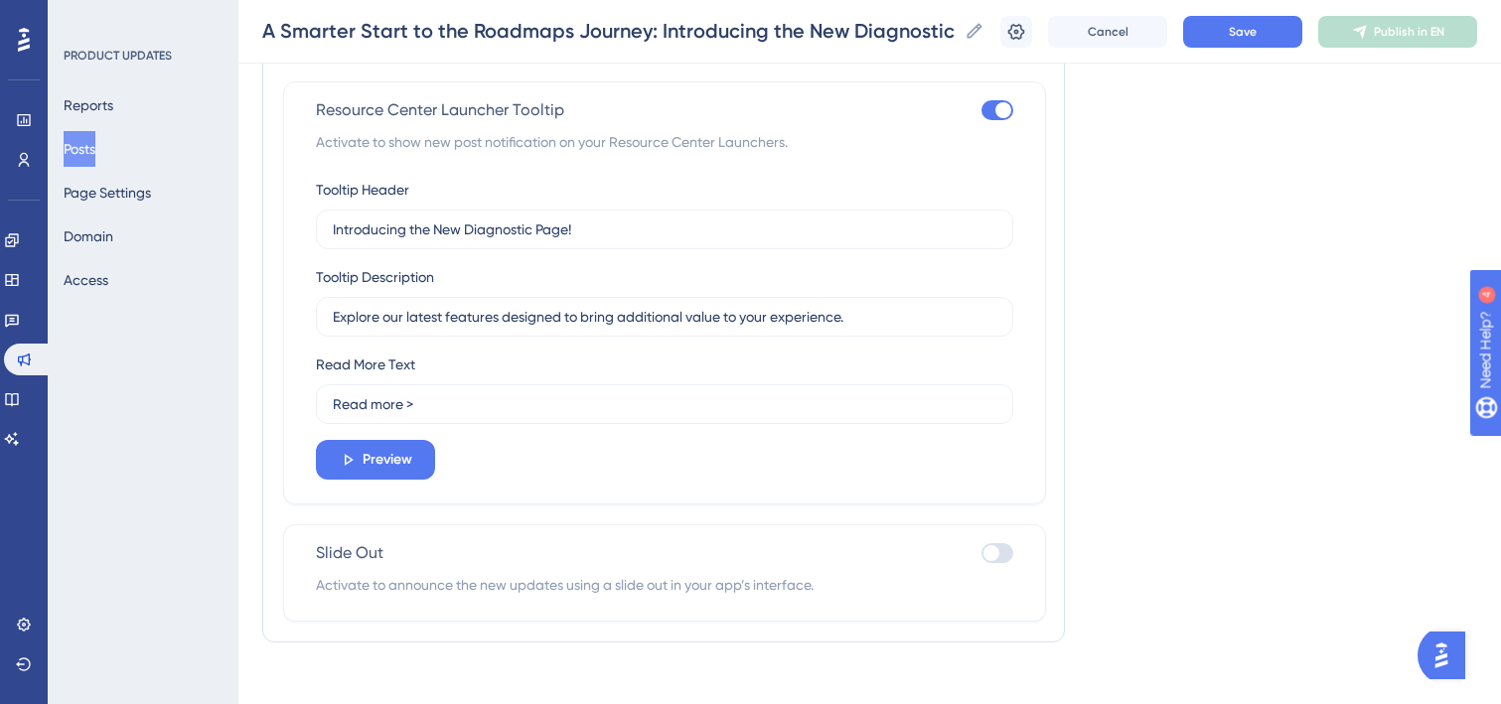
scroll to position [1206, 0]
click at [586, 316] on input "Explore our latest features designed to bring additional value to your experien…" at bounding box center [665, 316] width 664 height 22
paste input "We’re thrilled to introduce the brand-new Diagnostic Page in Teach to One Roadm…"
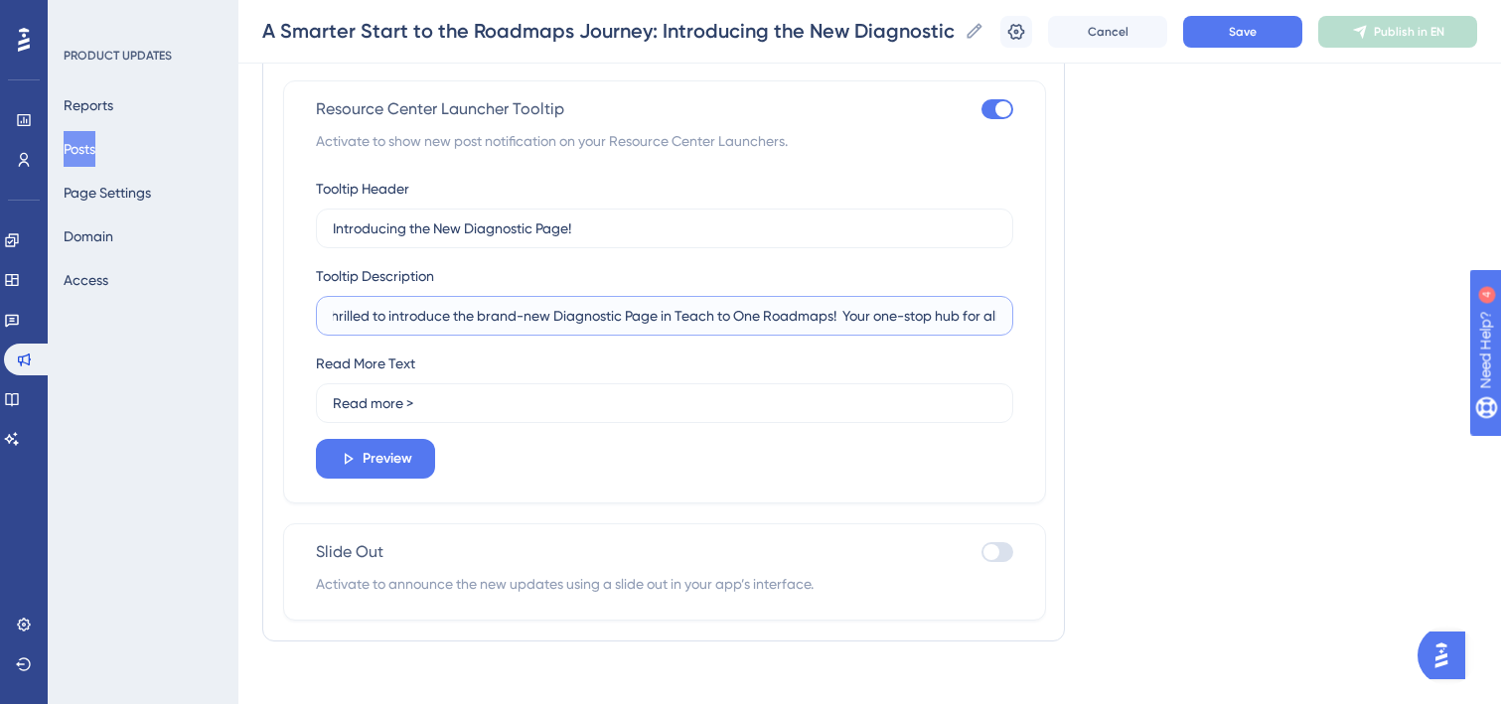
scroll to position [0, 0]
drag, startPoint x: 845, startPoint y: 319, endPoint x: 308, endPoint y: 316, distance: 537.4
click at [308, 316] on div "Resource Center Launcher Tooltip Activate to show new post notification on your…" at bounding box center [664, 291] width 763 height 423
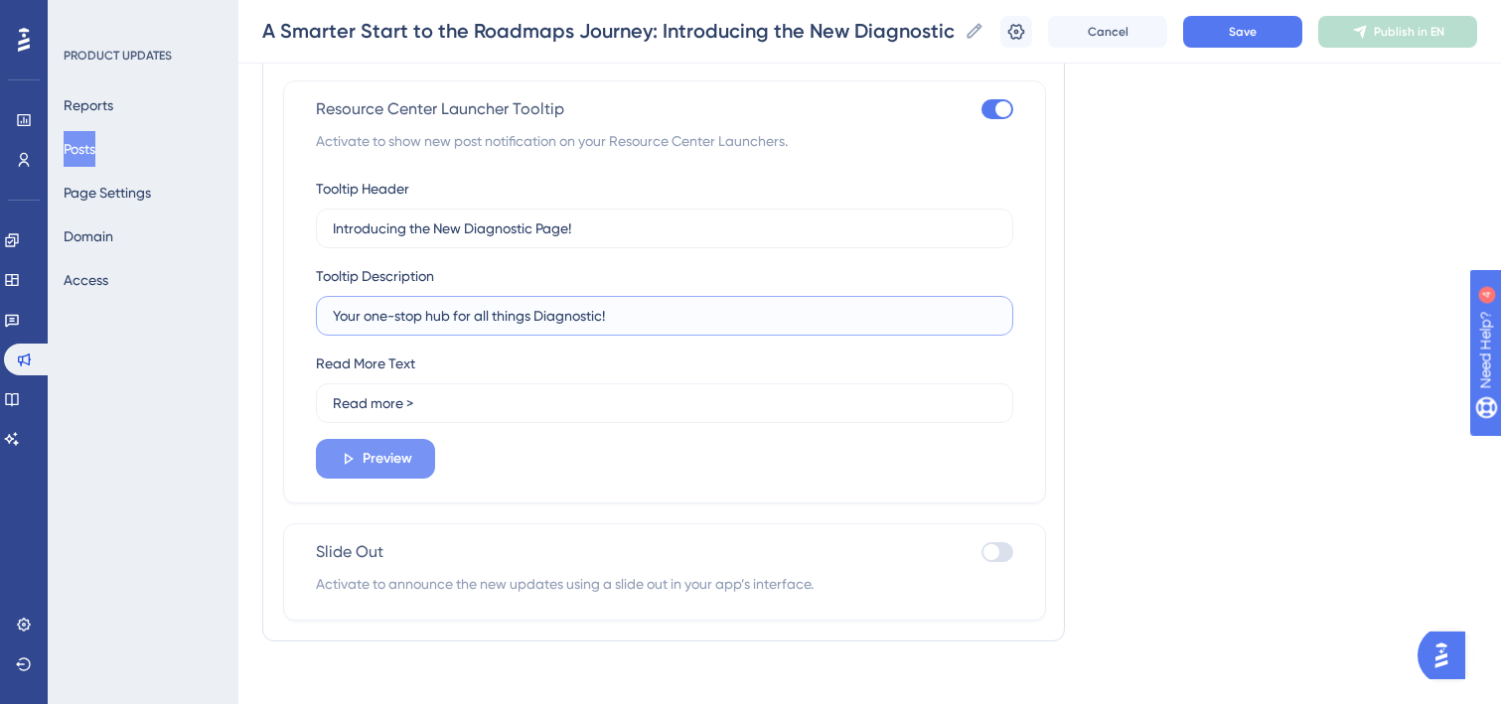
type input "Your one-stop hub for all things Diagnostic!"
click at [414, 460] on button "Preview" at bounding box center [375, 459] width 119 height 40
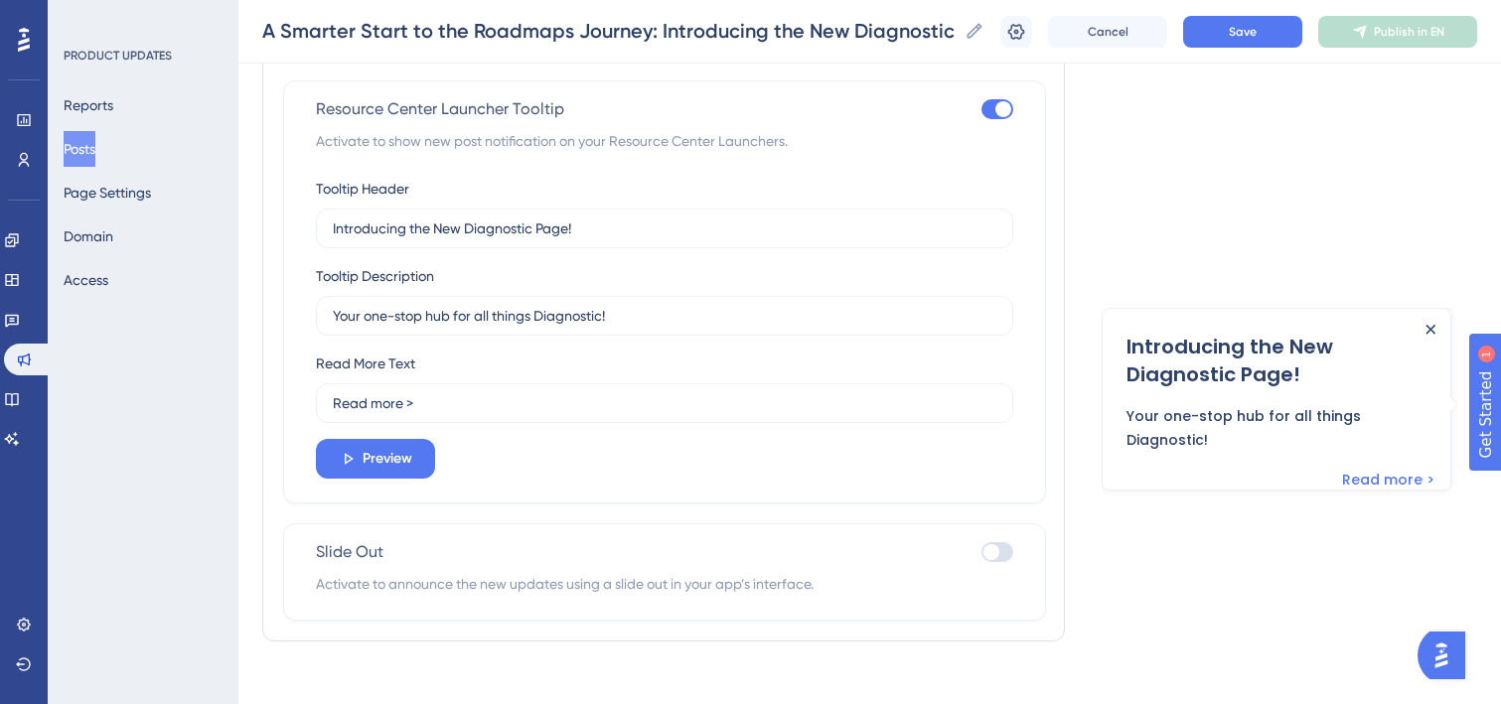
click at [1432, 324] on icon "Close Announcement" at bounding box center [1430, 329] width 10 height 10
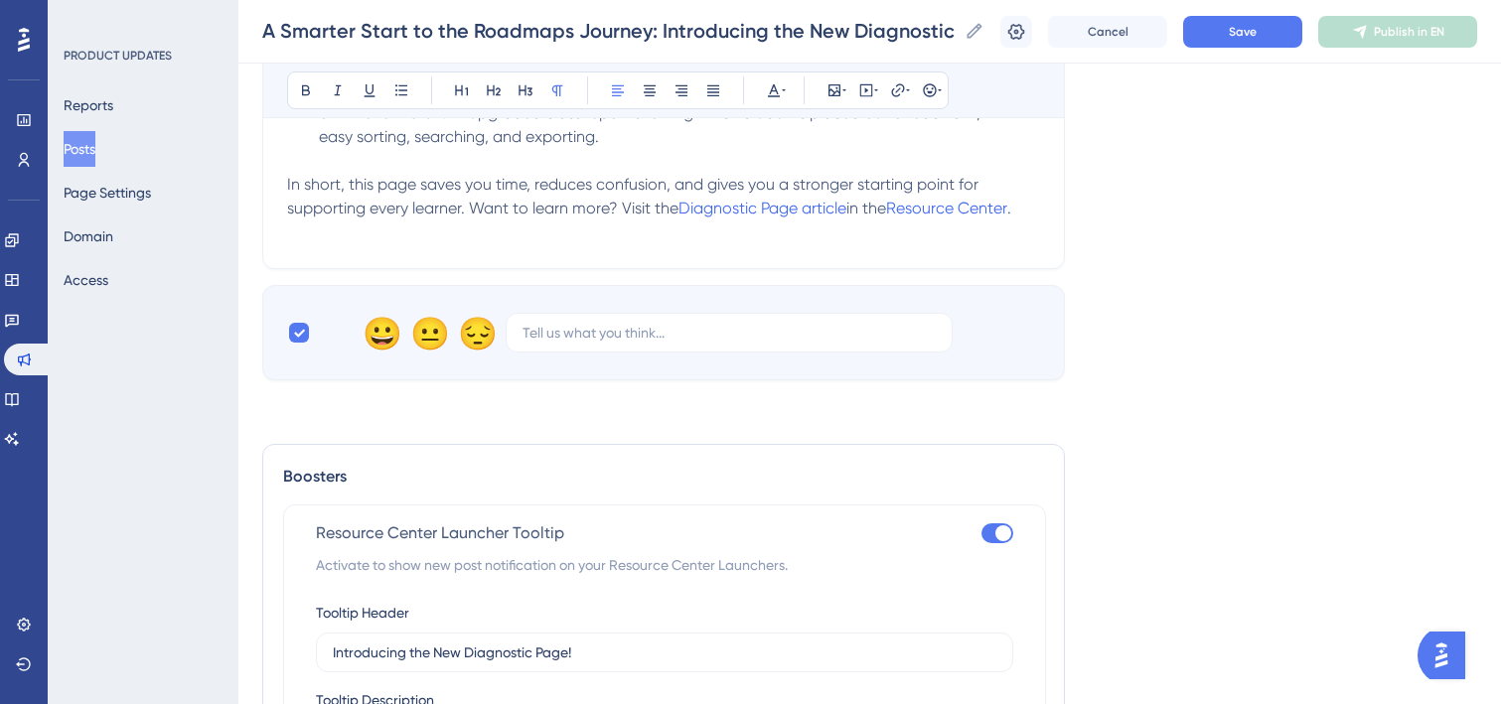
scroll to position [385, 0]
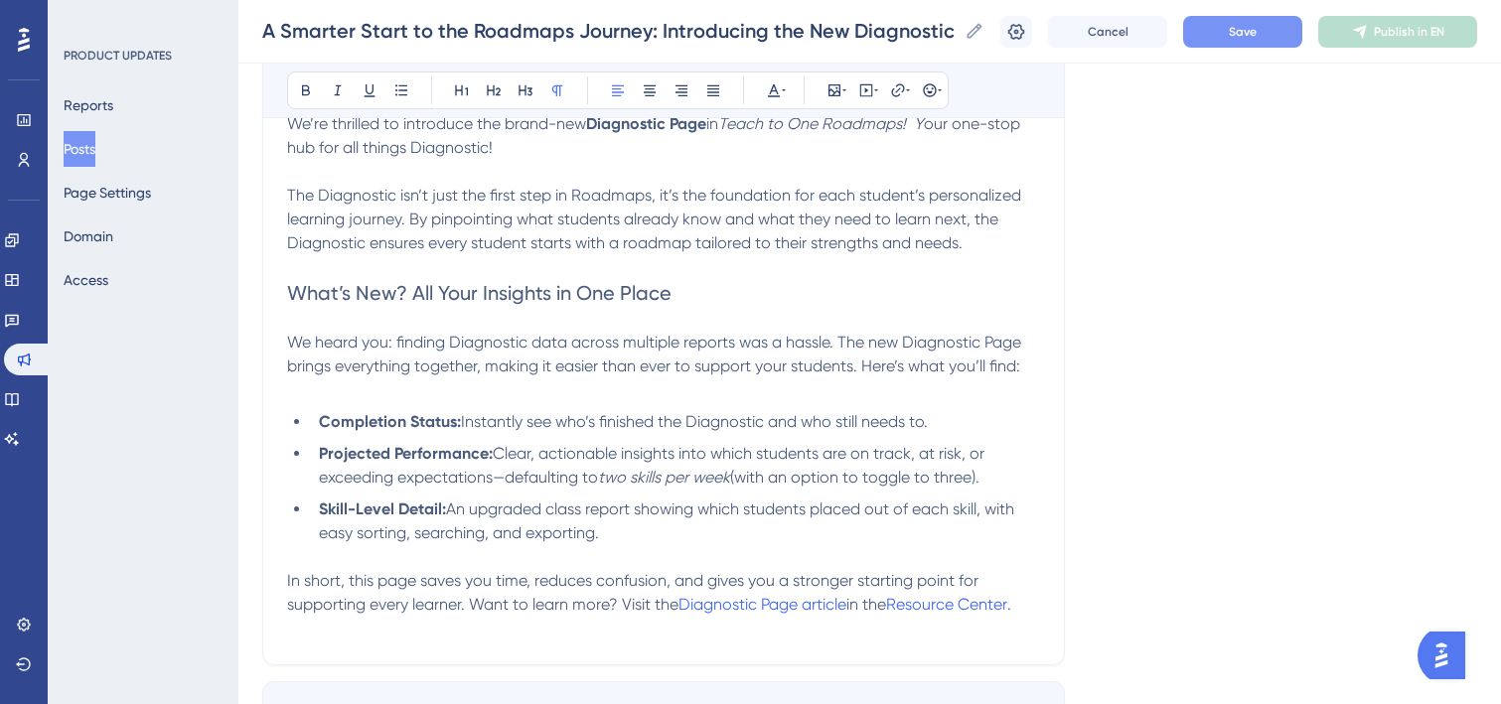
click at [1208, 42] on button "Save" at bounding box center [1242, 32] width 119 height 32
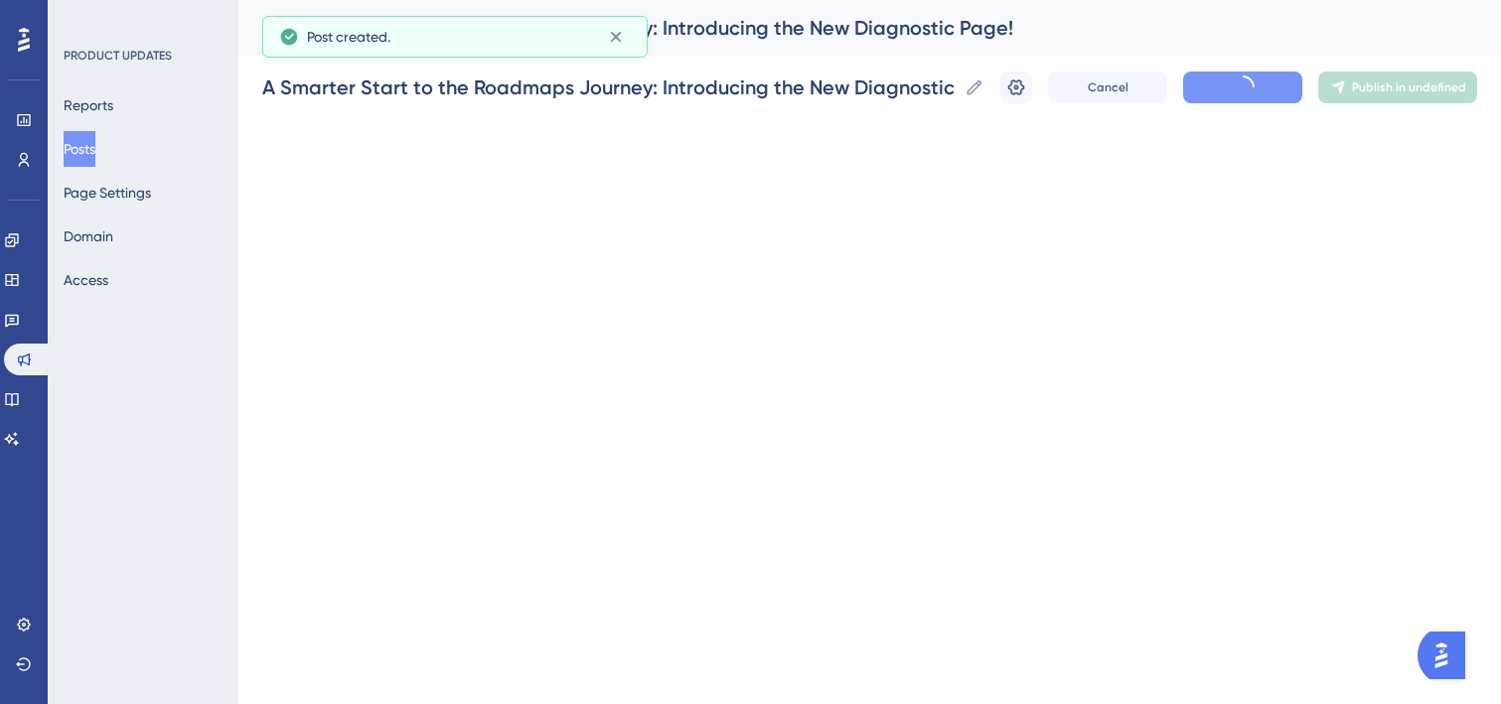
scroll to position [313, 0]
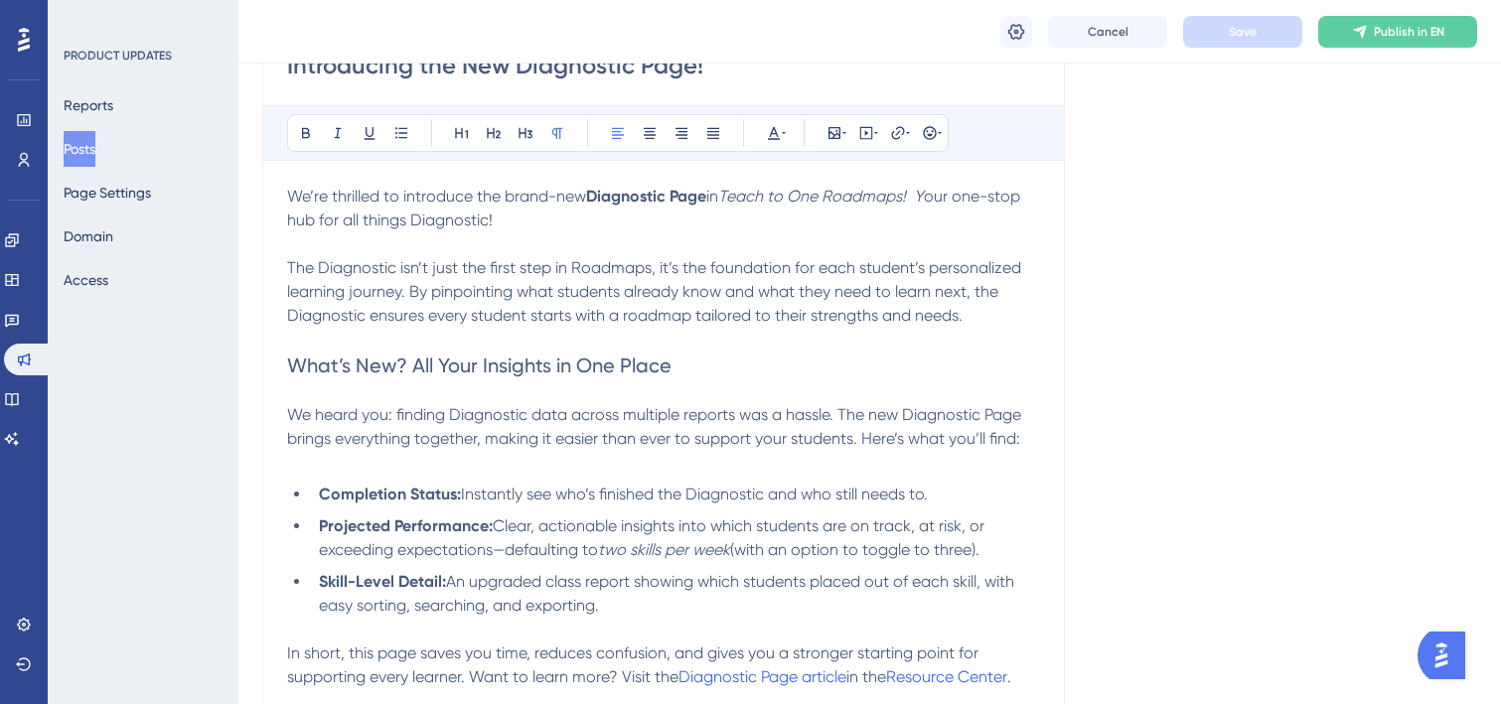
click at [1469, 123] on div "Language English (Default) Upload Cover Image Suggested image width 808 px Intr…" at bounding box center [869, 331] width 1215 height 1035
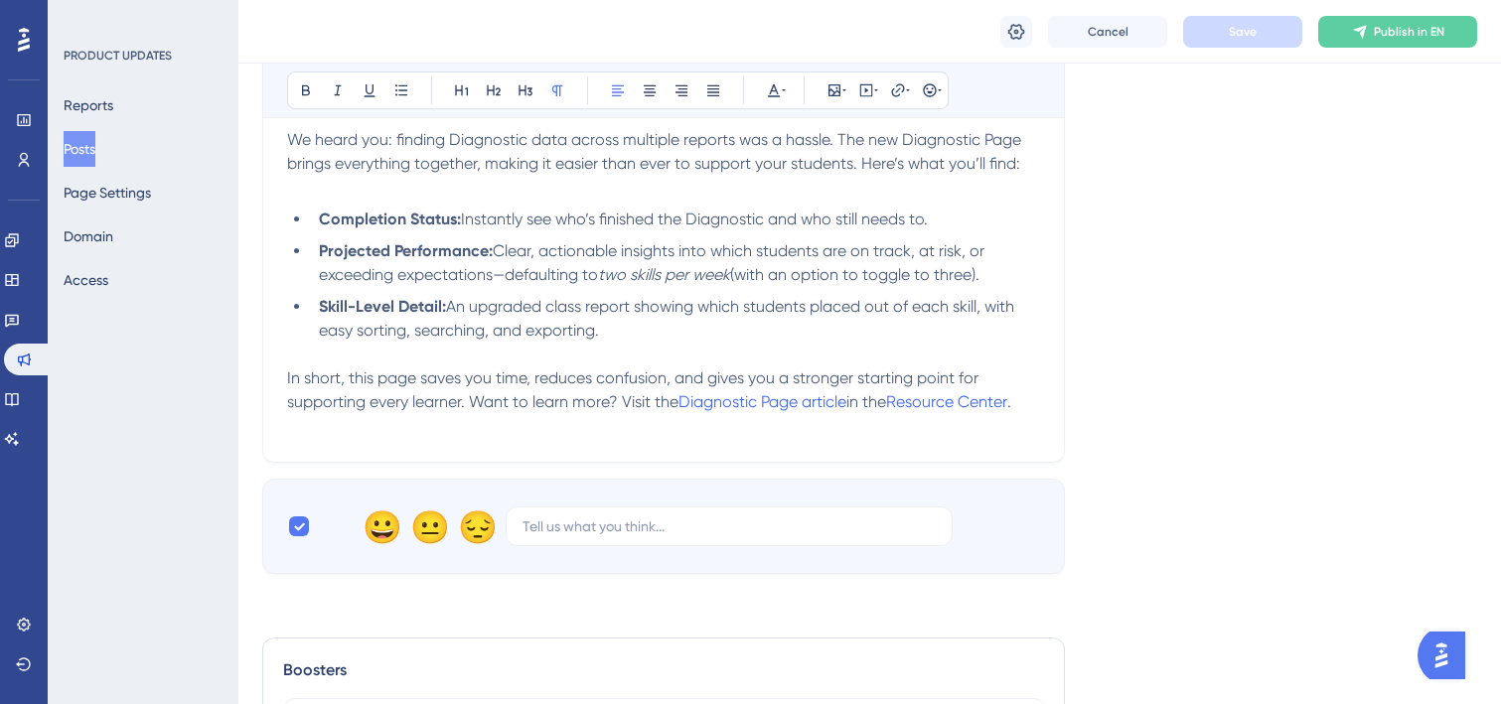
scroll to position [1225, 0]
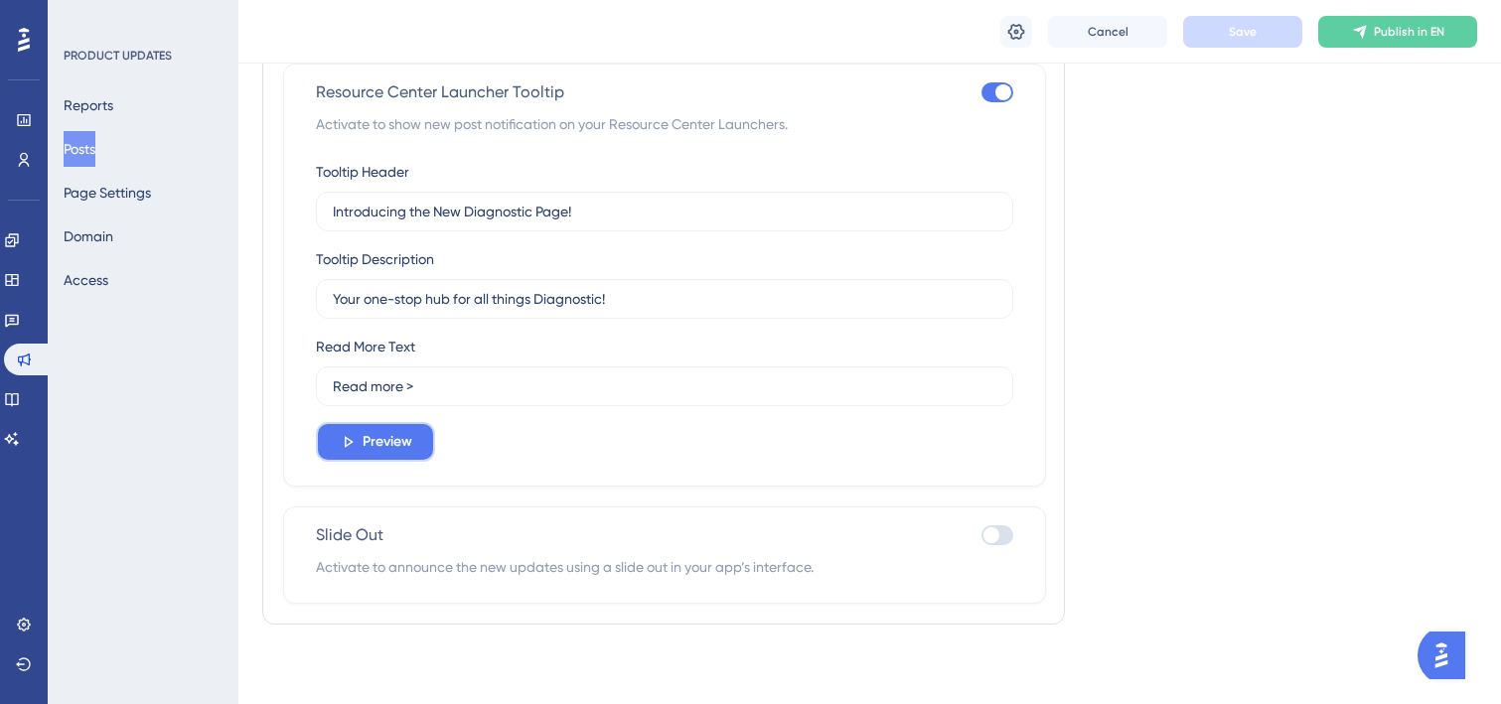
click at [406, 437] on span "Preview" at bounding box center [388, 442] width 50 height 24
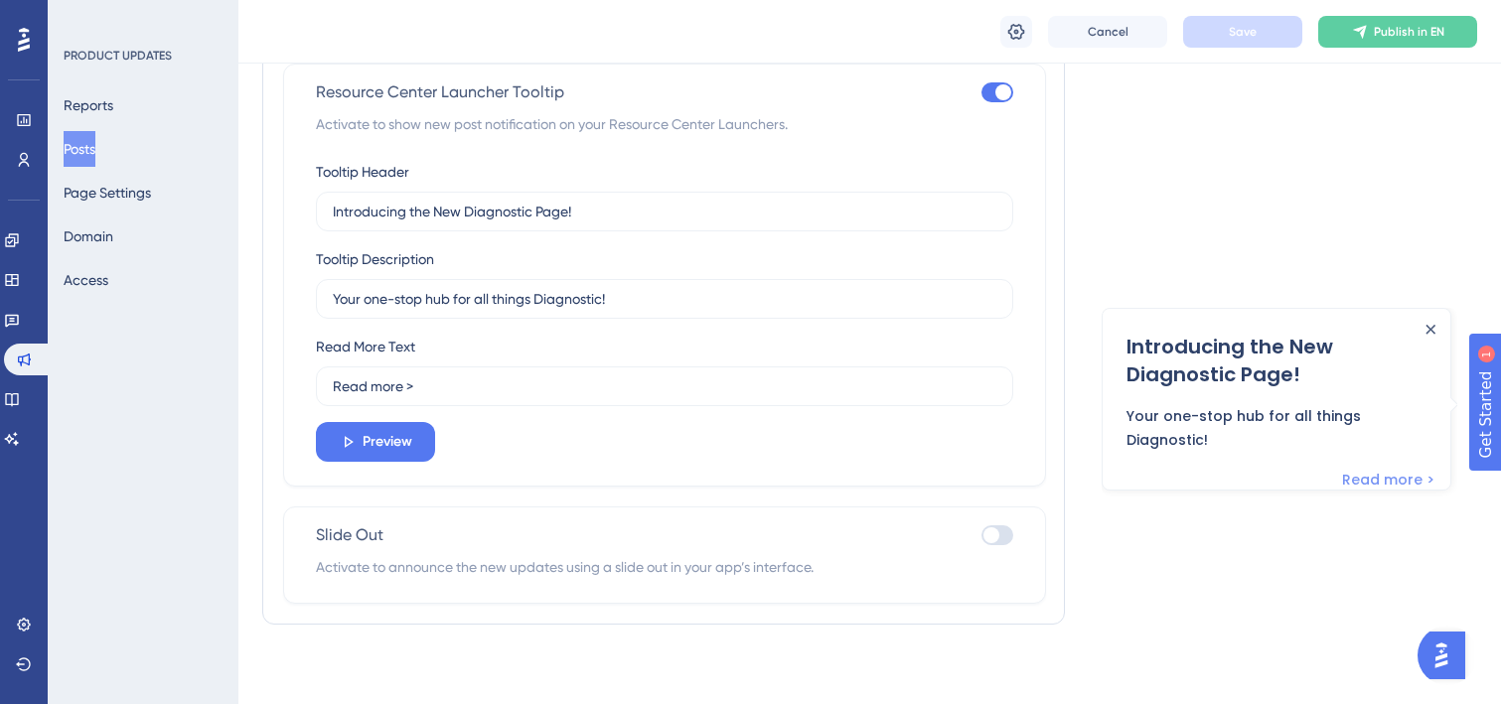
click at [1377, 472] on link "Read more >" at bounding box center [1388, 479] width 92 height 24
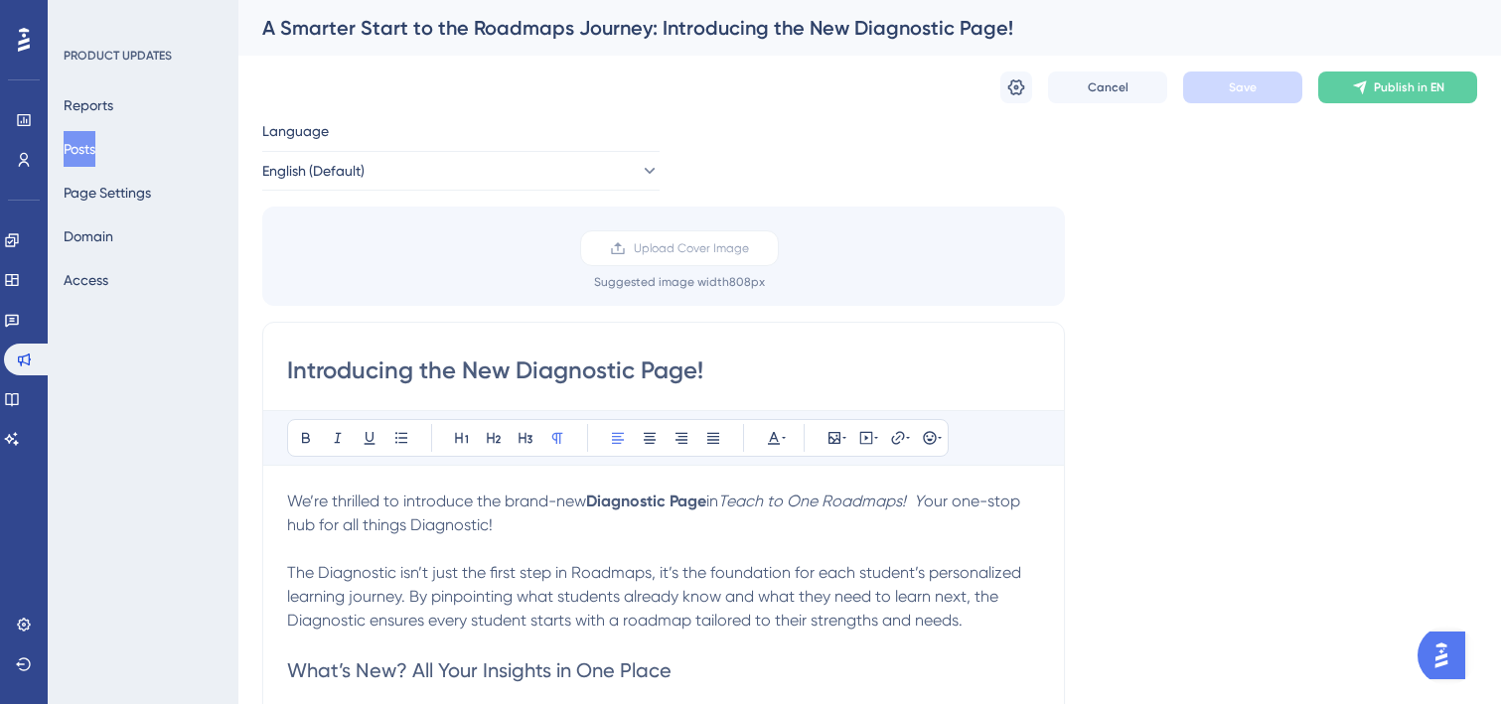
click at [95, 154] on button "Posts" at bounding box center [80, 149] width 32 height 36
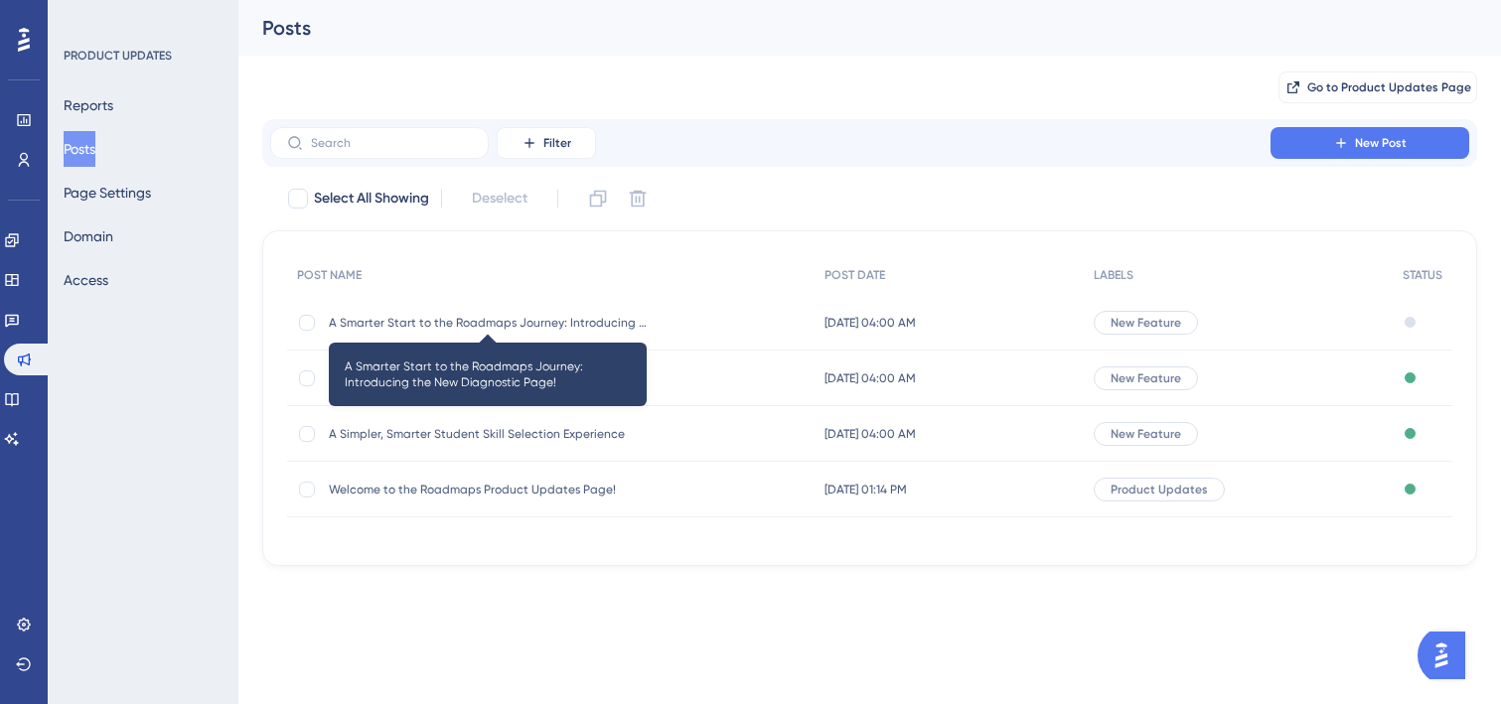
click at [475, 321] on span "A Smarter Start to the Roadmaps Journey: Introducing the New Diagnostic Page!" at bounding box center [488, 323] width 318 height 16
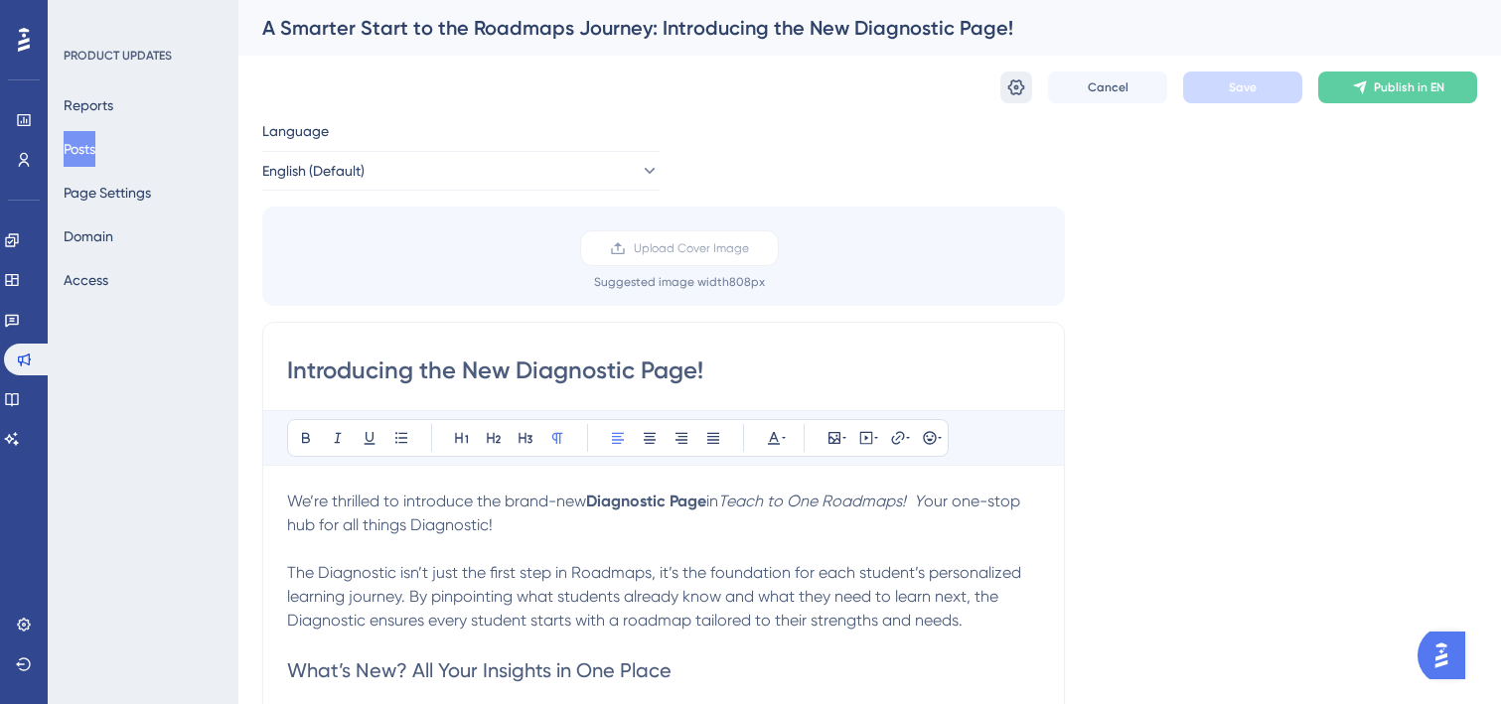
click at [1014, 90] on icon at bounding box center [1016, 87] width 20 height 20
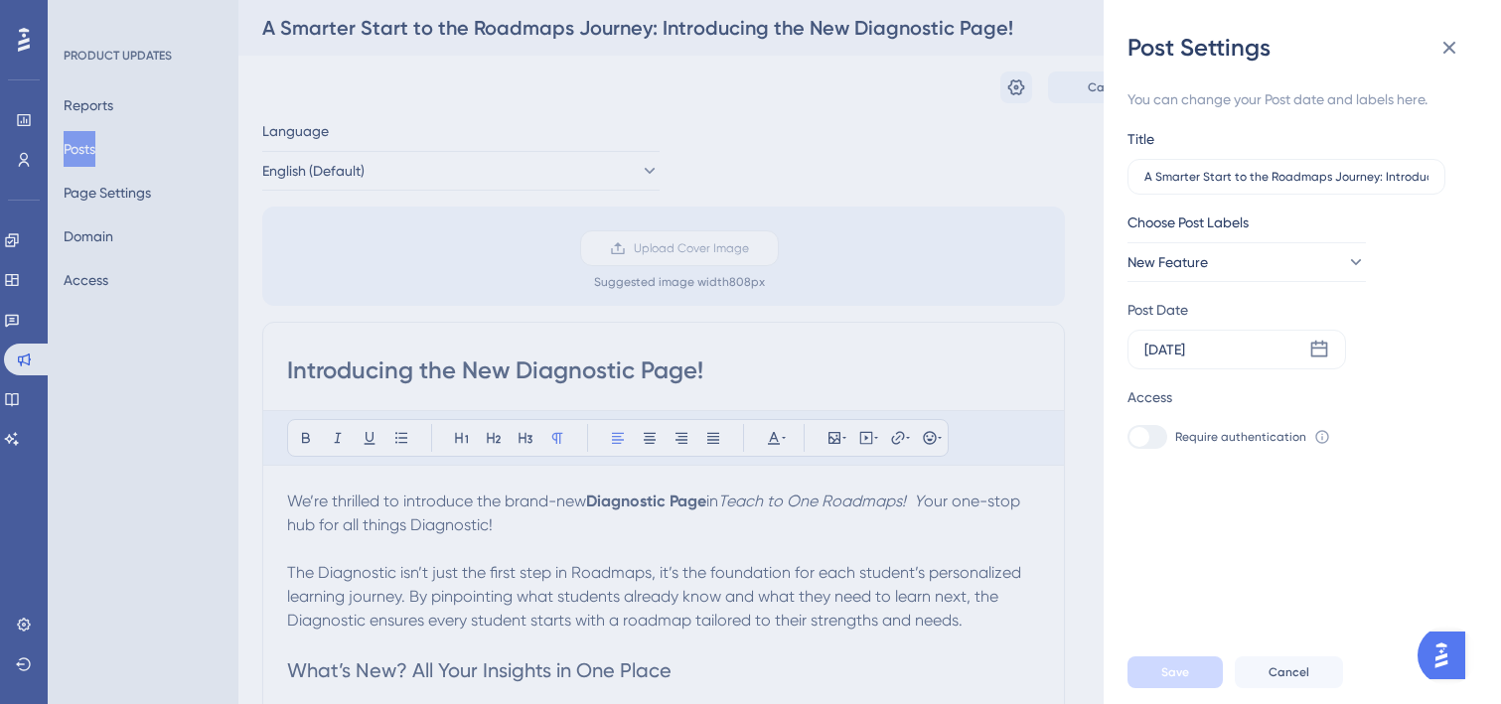
click at [868, 117] on div "Post Settings You can change your Post date and labels here. Title A Smarter St…" at bounding box center [750, 352] width 1501 height 704
